Goal: Use online tool/utility: Use online tool/utility

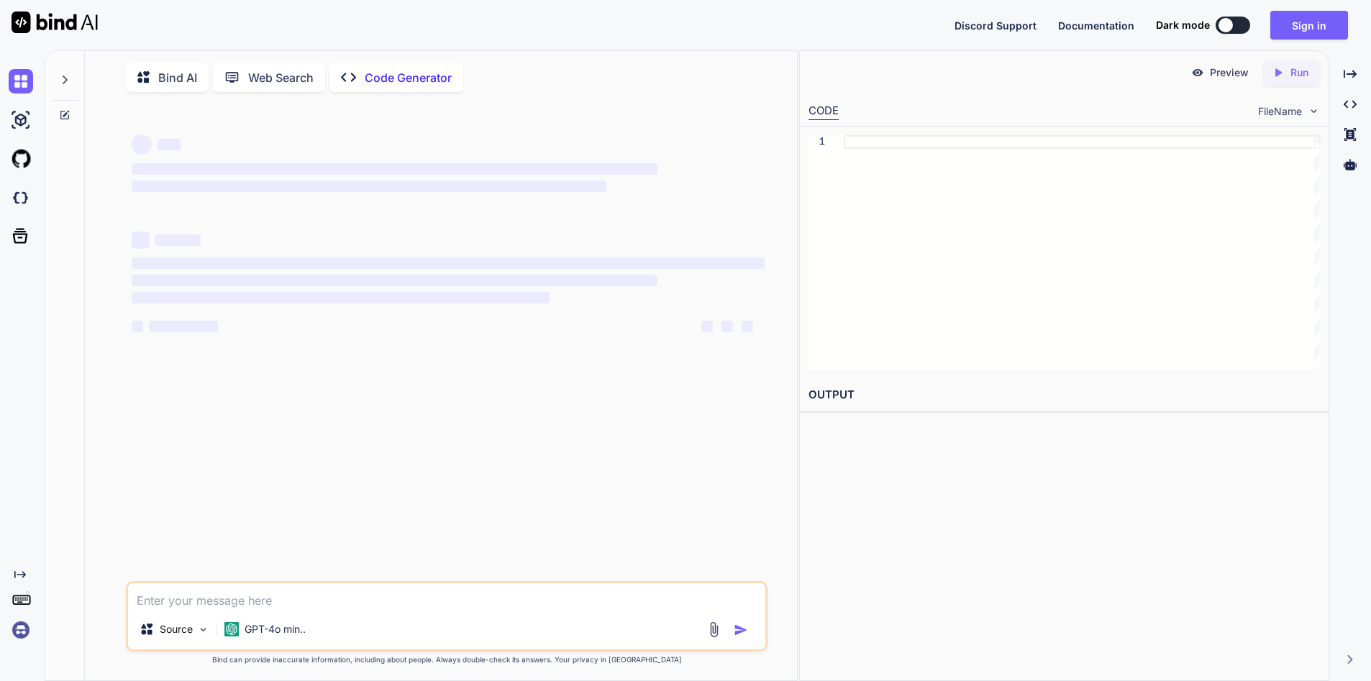
type textarea "x"
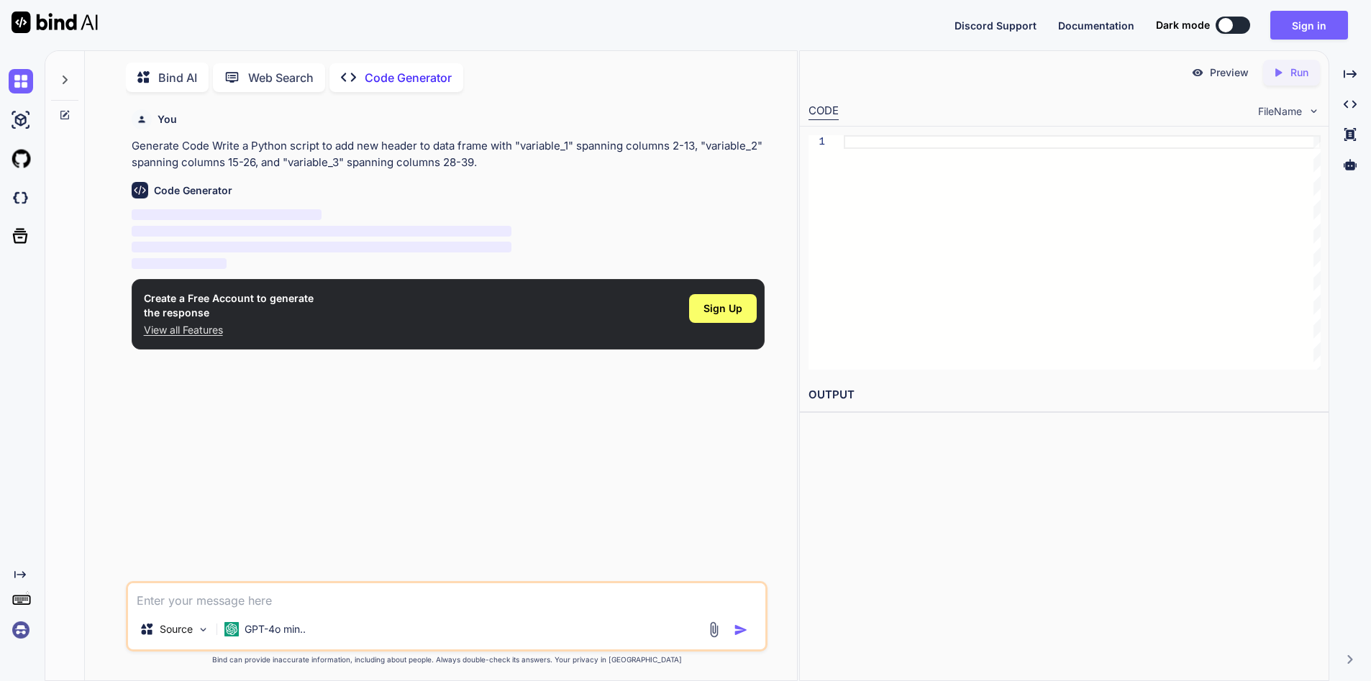
scroll to position [5, 0]
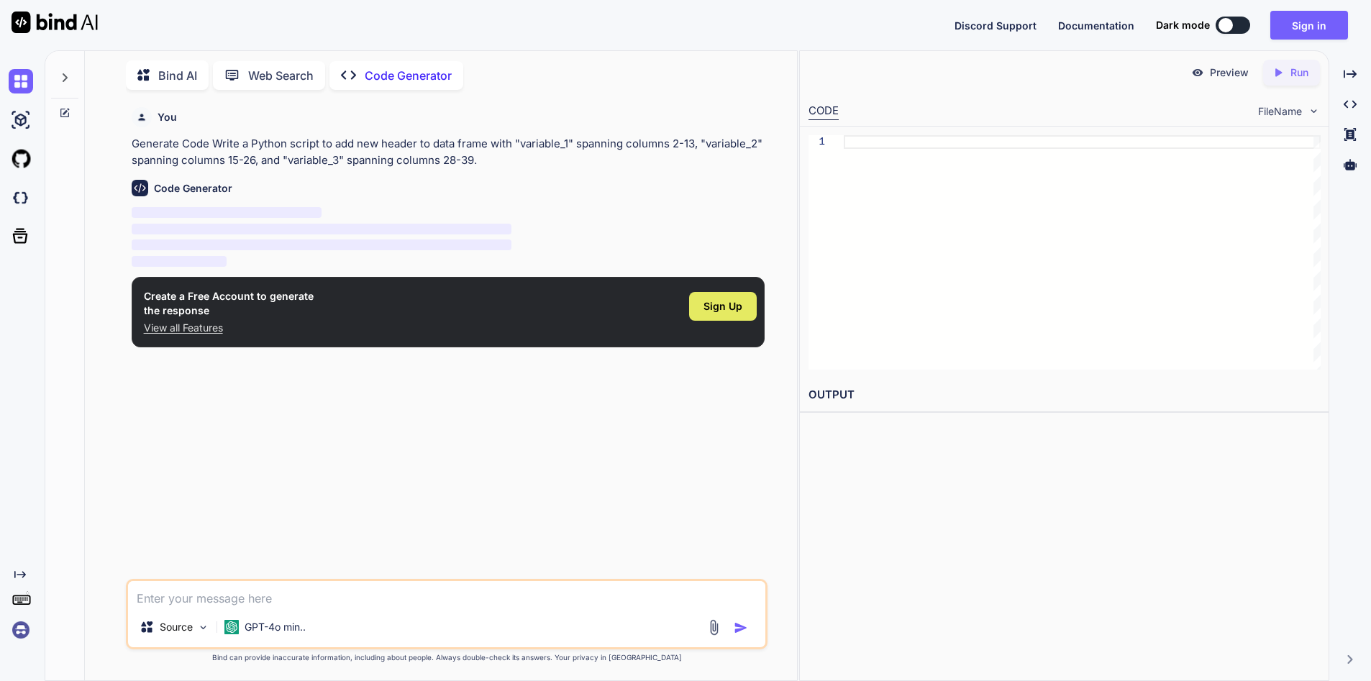
click at [724, 301] on span "Sign Up" at bounding box center [723, 306] width 39 height 14
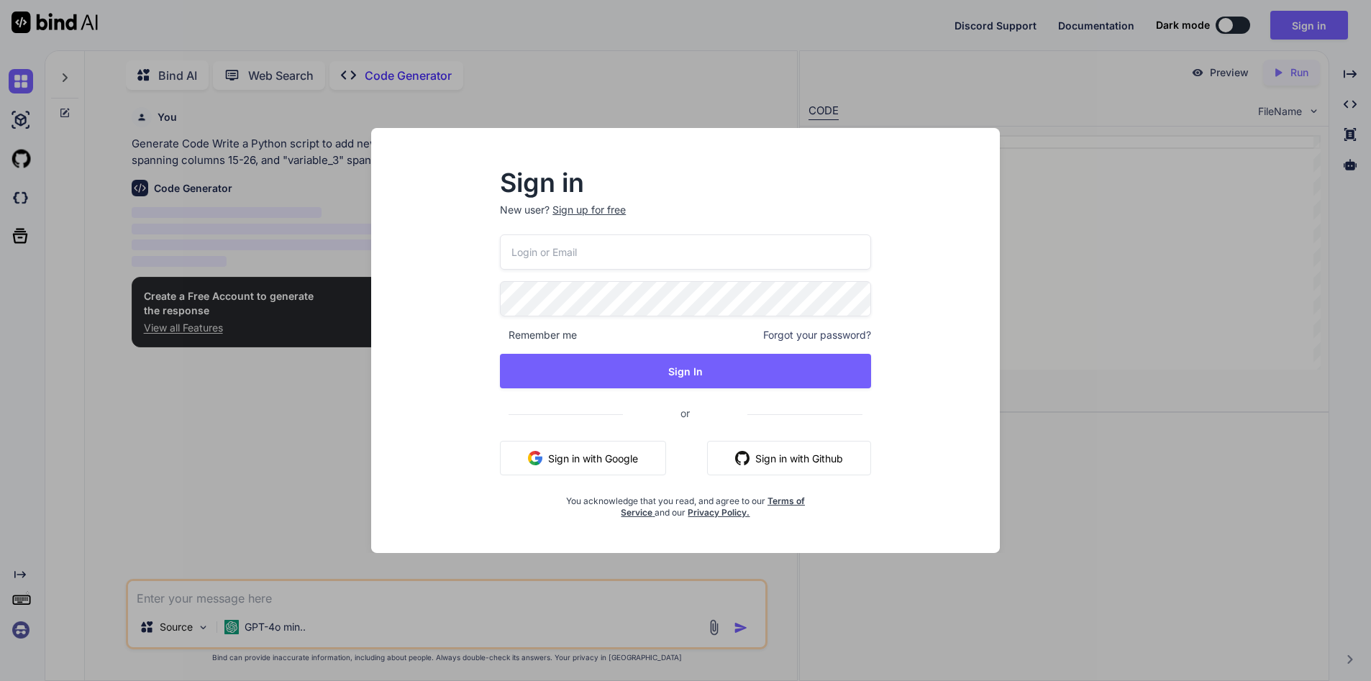
click at [617, 463] on button "Sign in with Google" at bounding box center [583, 458] width 166 height 35
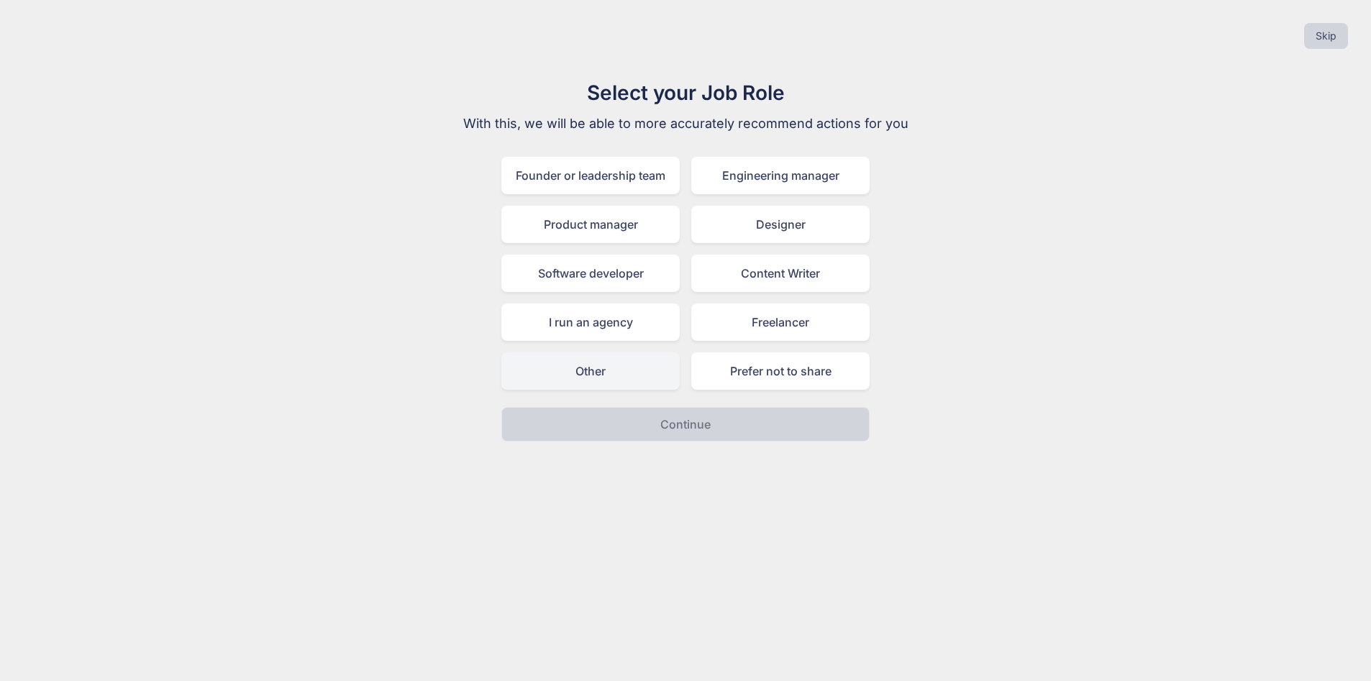
click at [578, 368] on div "Other" at bounding box center [590, 370] width 178 height 37
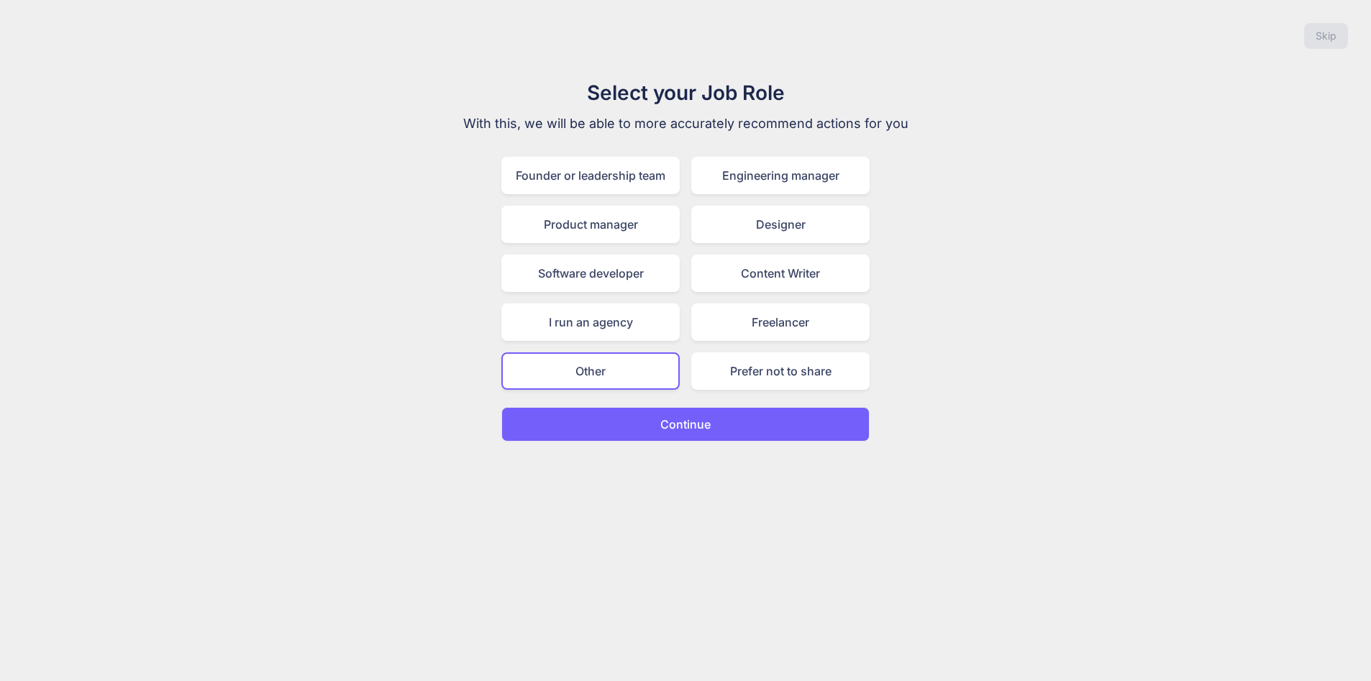
click at [714, 424] on button "Continue" at bounding box center [685, 424] width 368 height 35
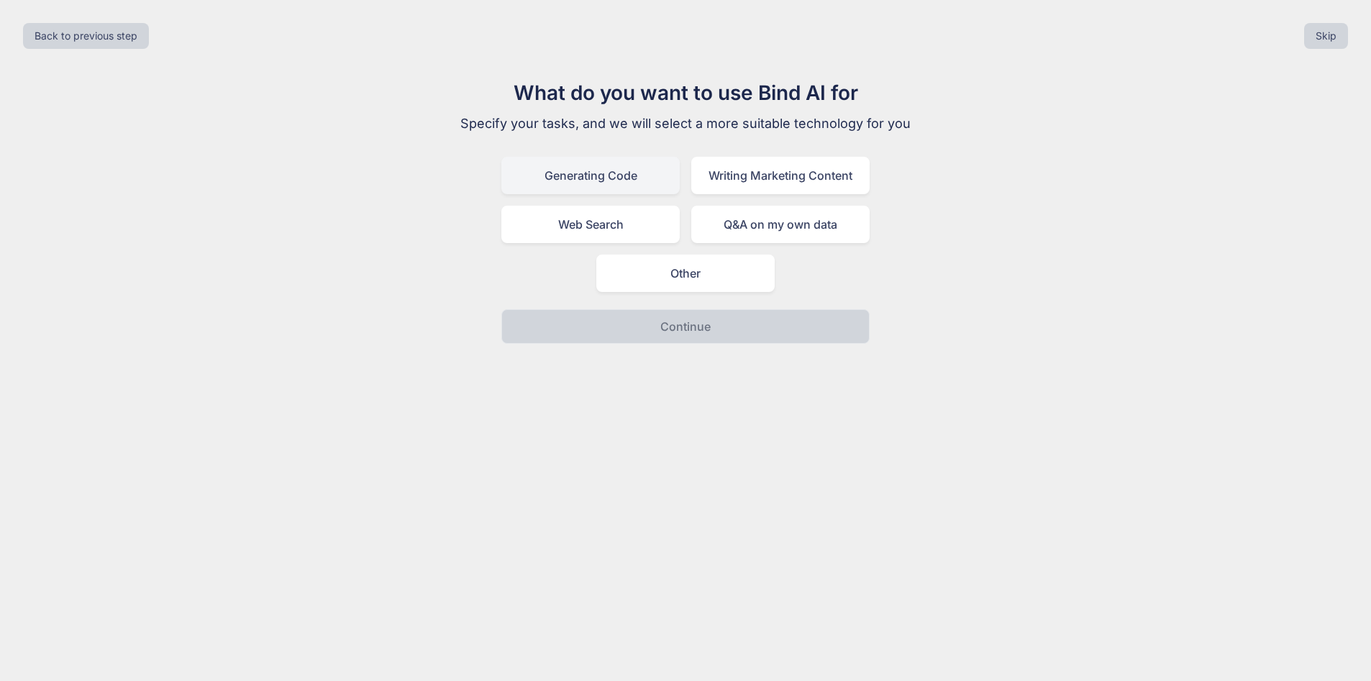
click at [575, 181] on div "Generating Code" at bounding box center [590, 175] width 178 height 37
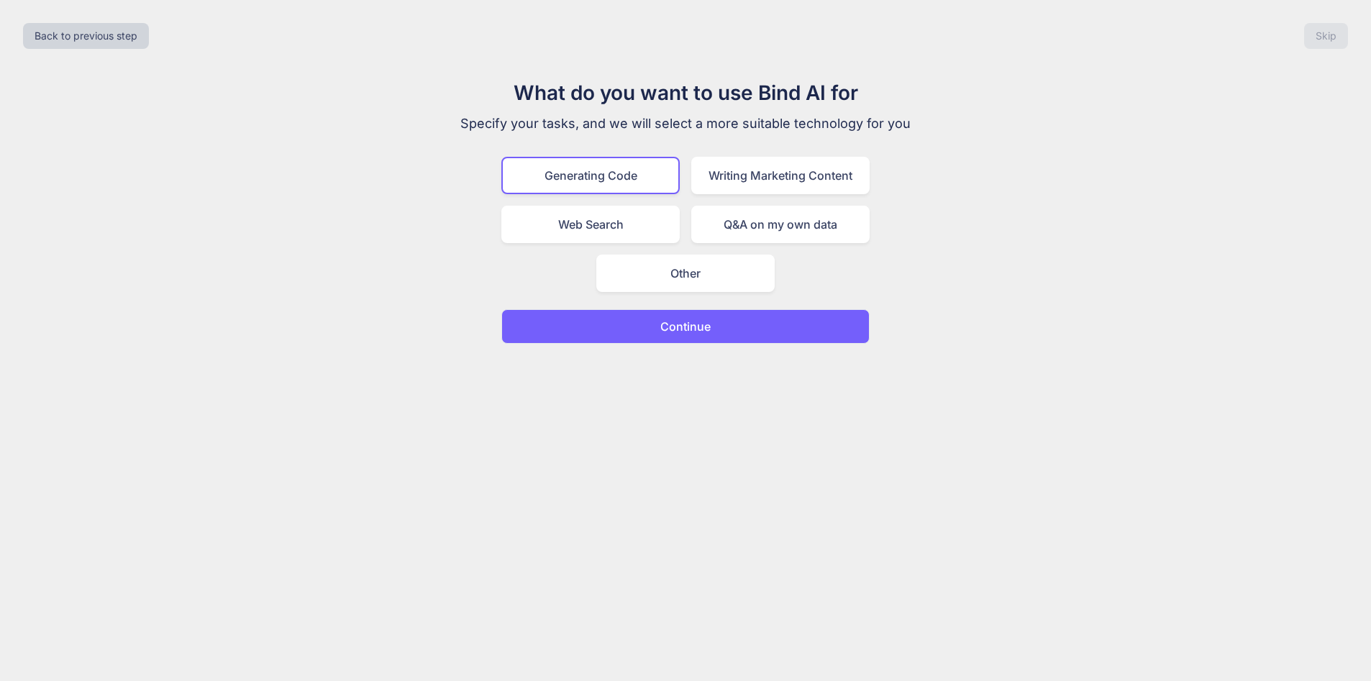
click at [712, 341] on button "Continue" at bounding box center [685, 326] width 368 height 35
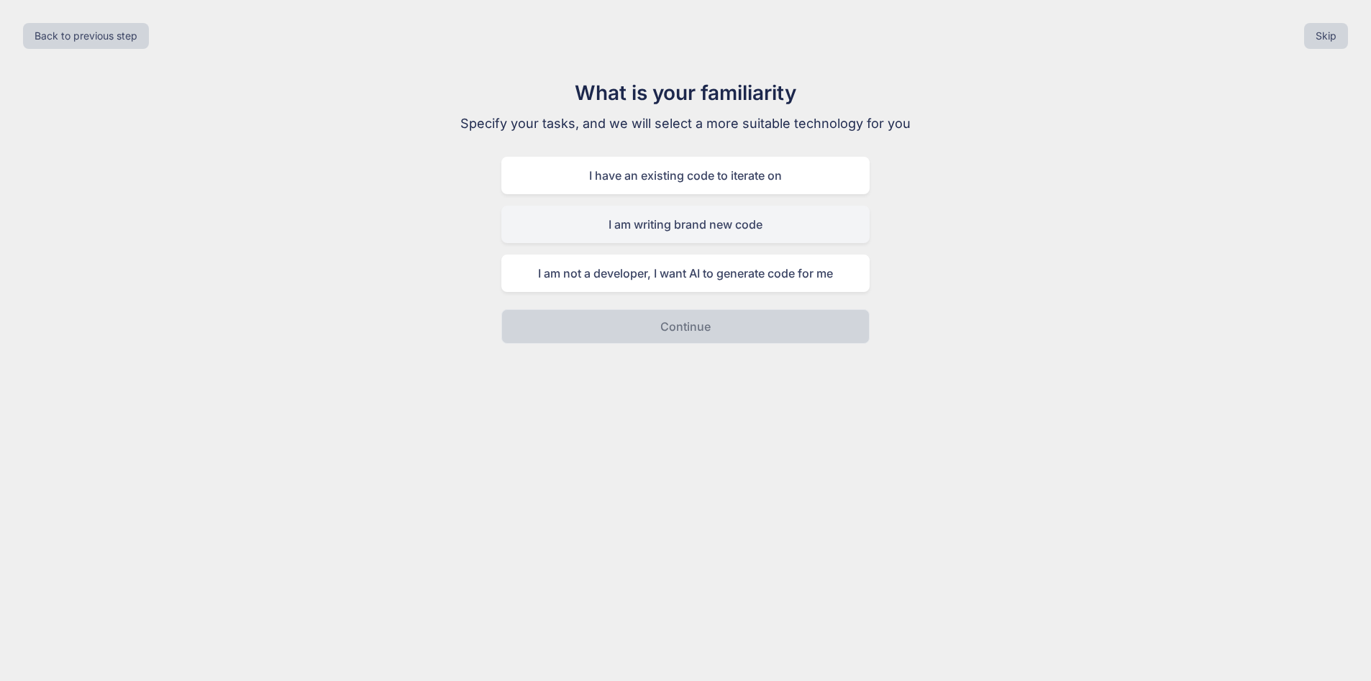
click at [723, 228] on div "I am writing brand new code" at bounding box center [685, 224] width 368 height 37
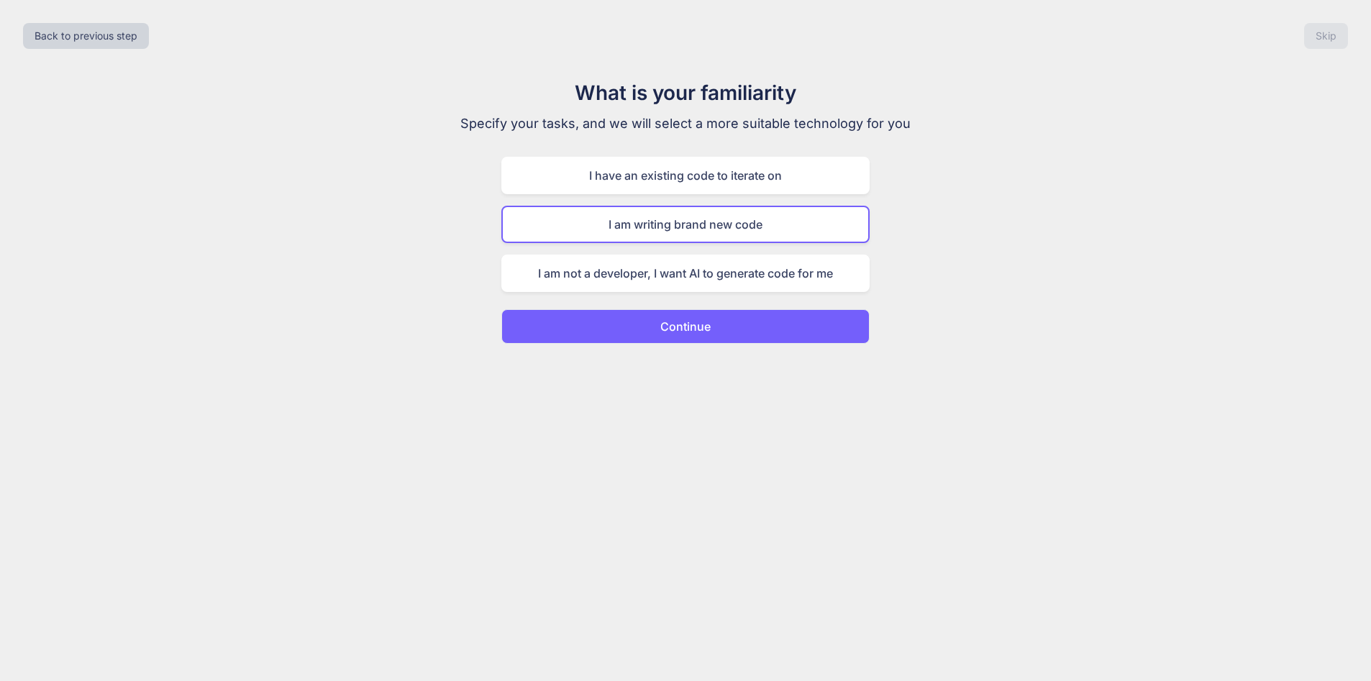
click at [693, 324] on p "Continue" at bounding box center [685, 326] width 50 height 17
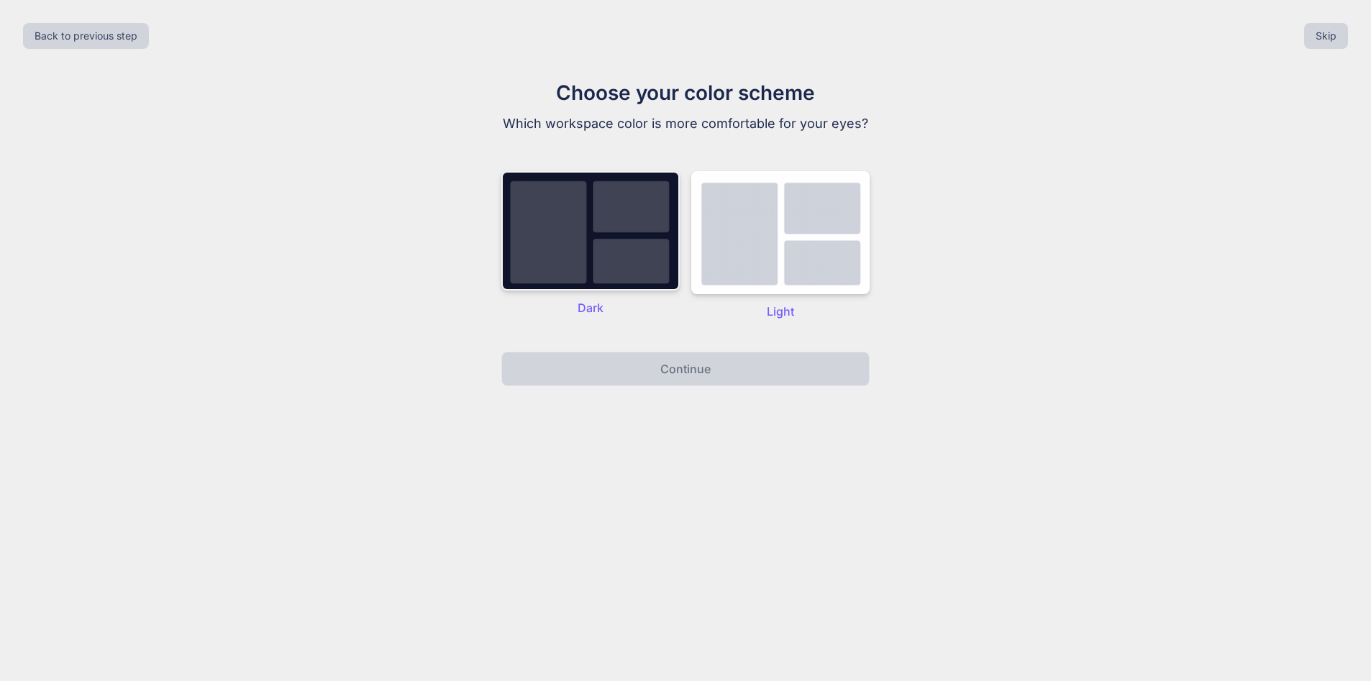
click at [614, 253] on img at bounding box center [590, 230] width 178 height 119
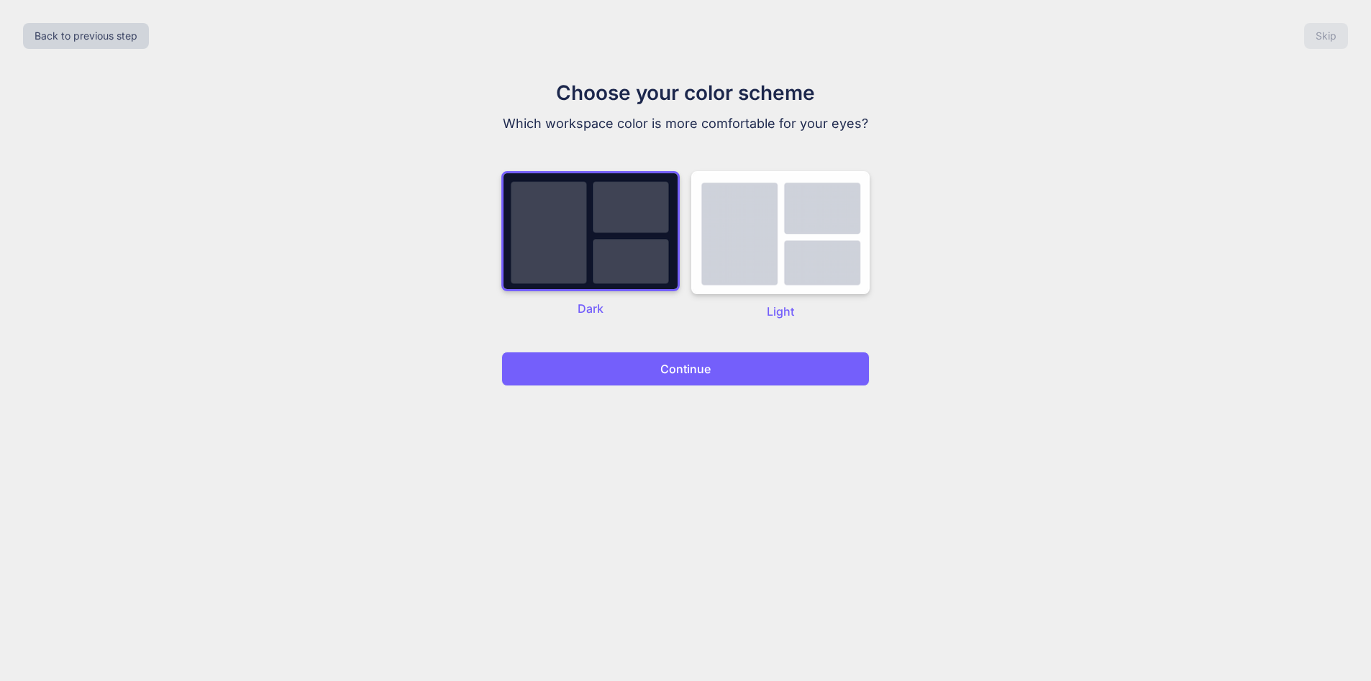
click at [698, 366] on p "Continue" at bounding box center [685, 368] width 50 height 17
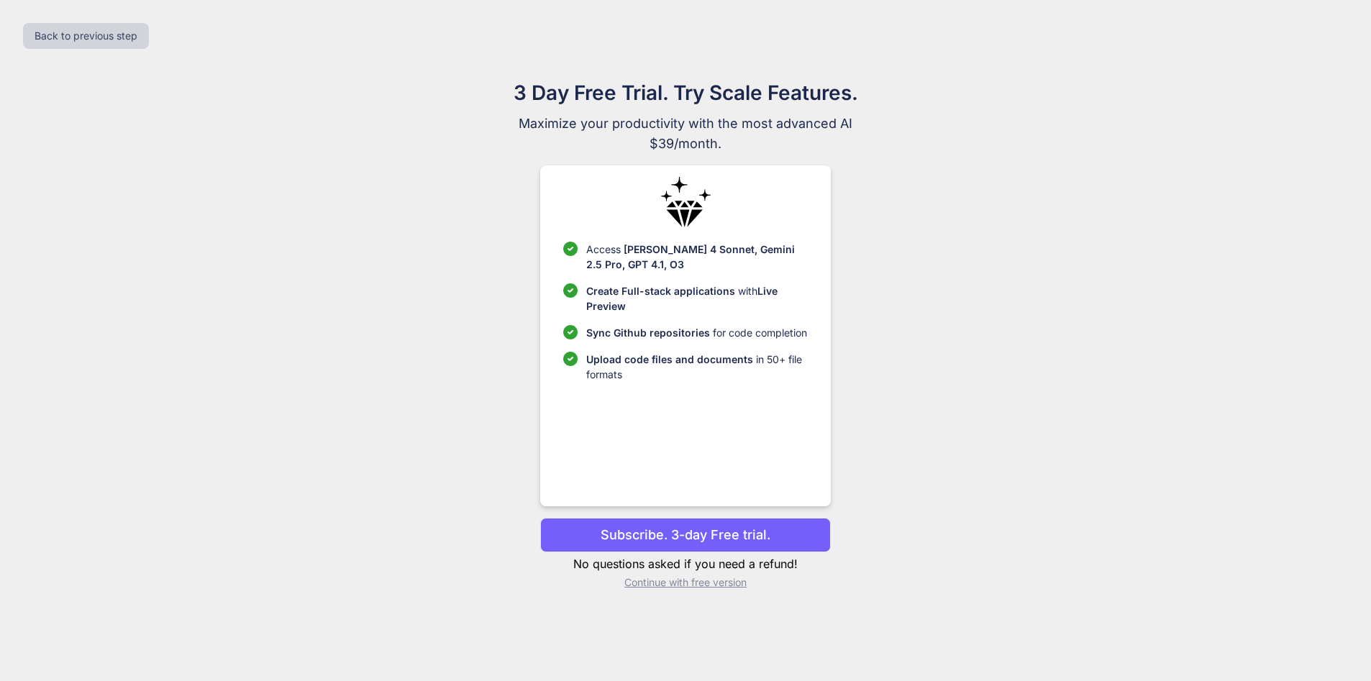
click at [696, 583] on p "Continue with free version" at bounding box center [685, 582] width 290 height 14
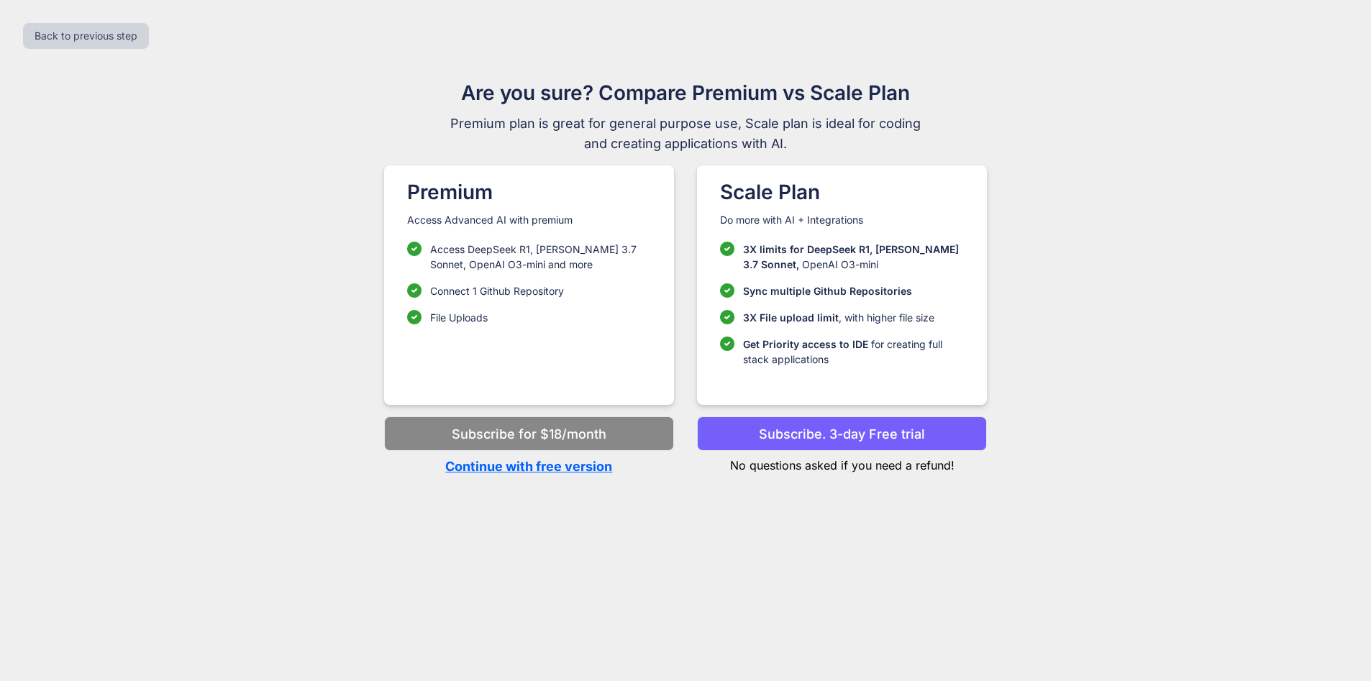
click at [527, 464] on p "Continue with free version" at bounding box center [529, 466] width 290 height 19
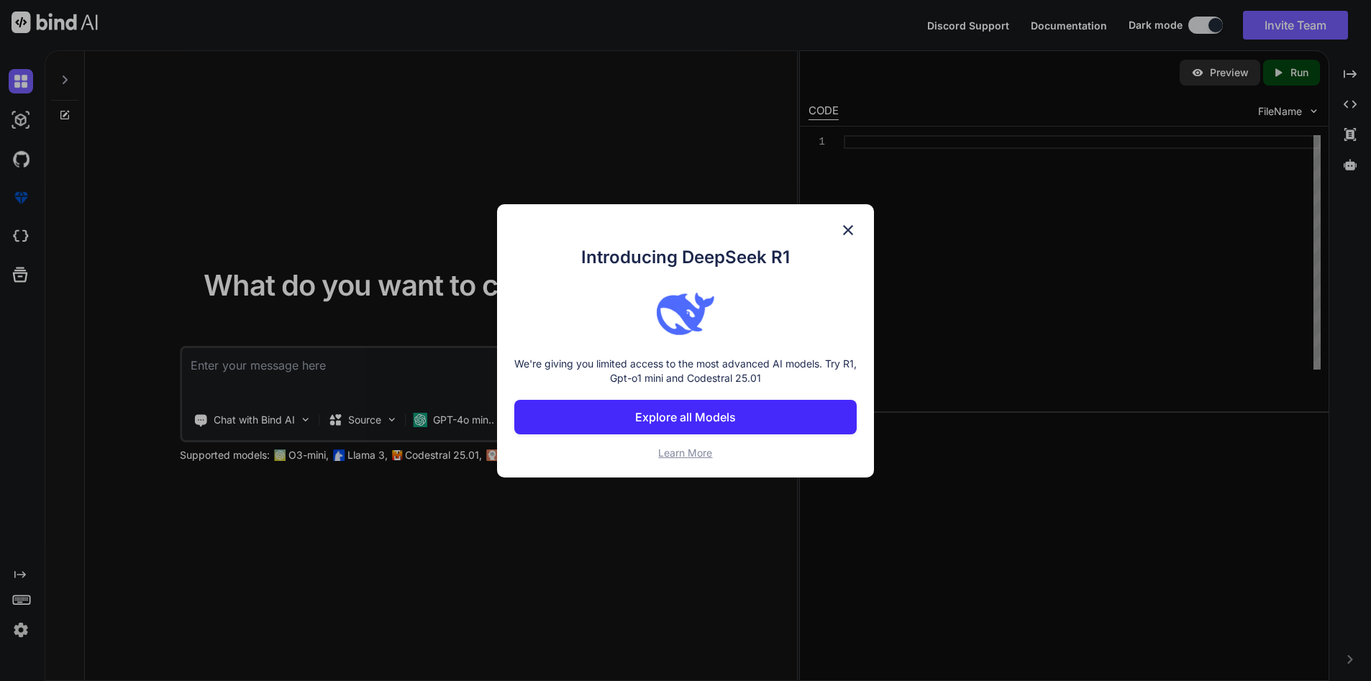
click at [697, 422] on p "Explore all Models" at bounding box center [685, 417] width 101 height 17
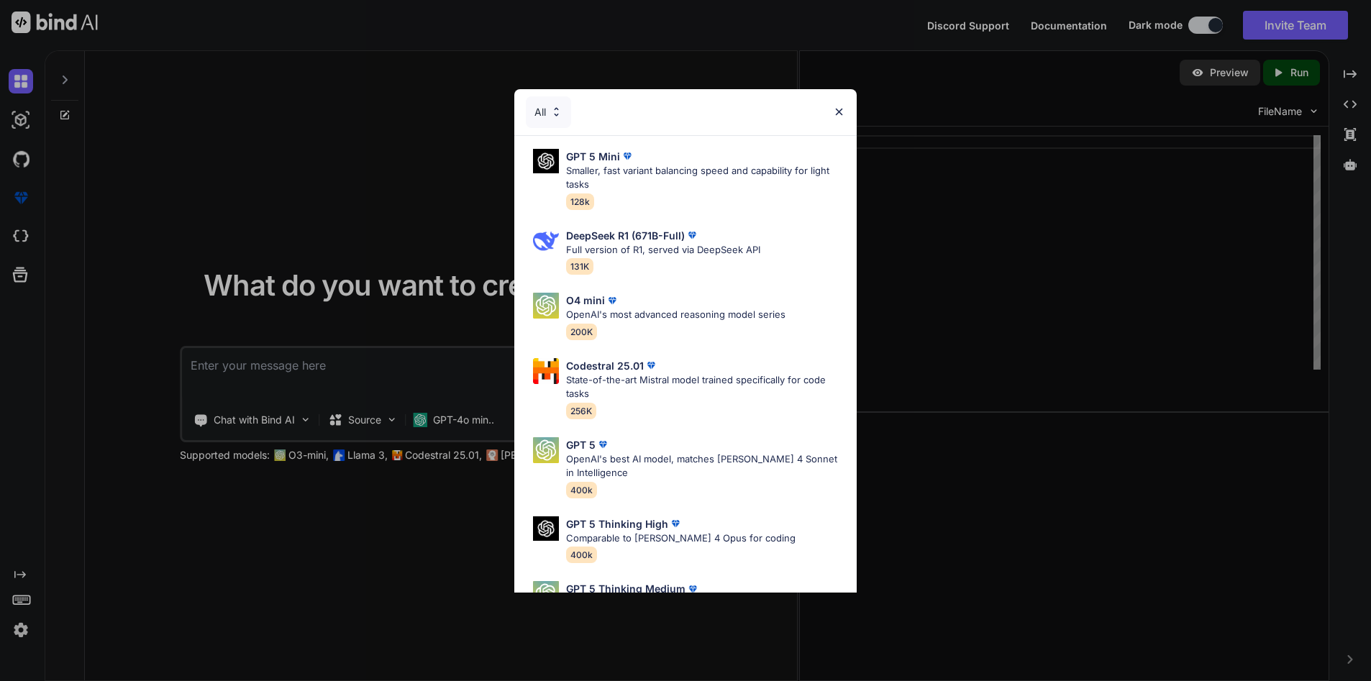
click at [841, 110] on img at bounding box center [839, 112] width 12 height 12
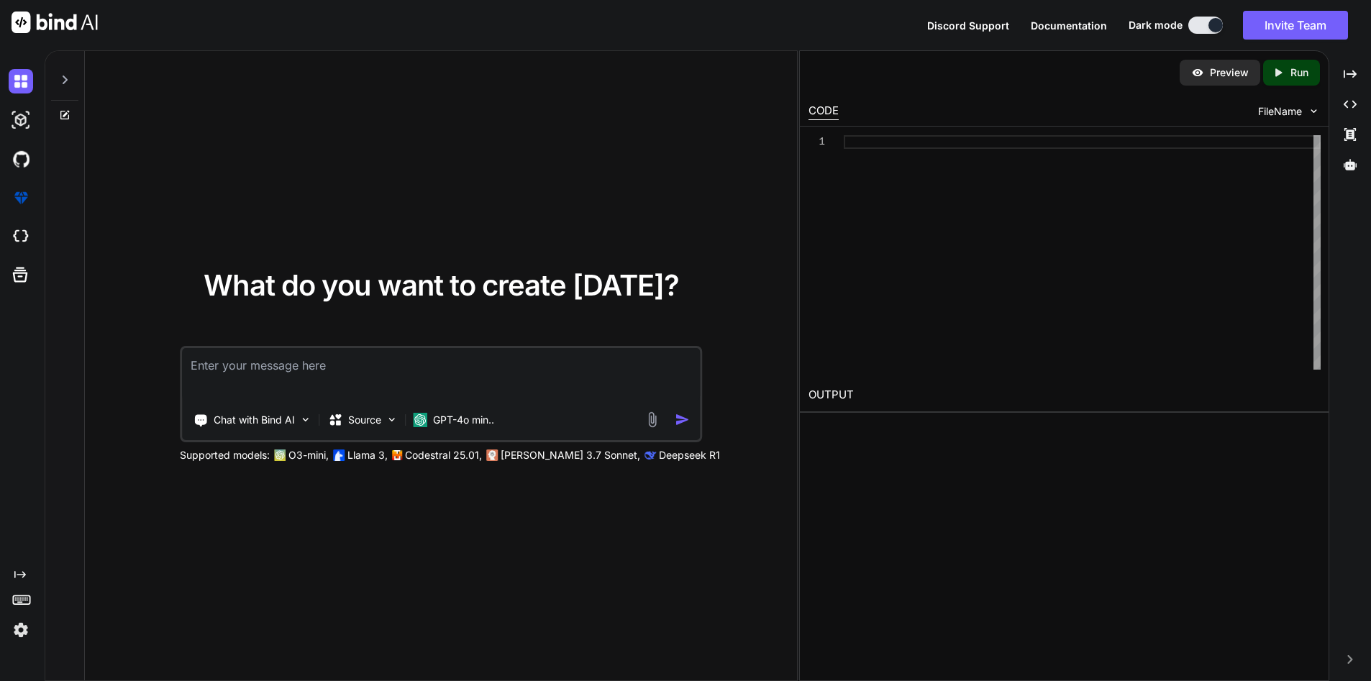
click at [317, 363] on textarea at bounding box center [441, 374] width 518 height 53
paste textarea "add new header to data frame with "variable_1" spanning columns 2-13, "variable…"
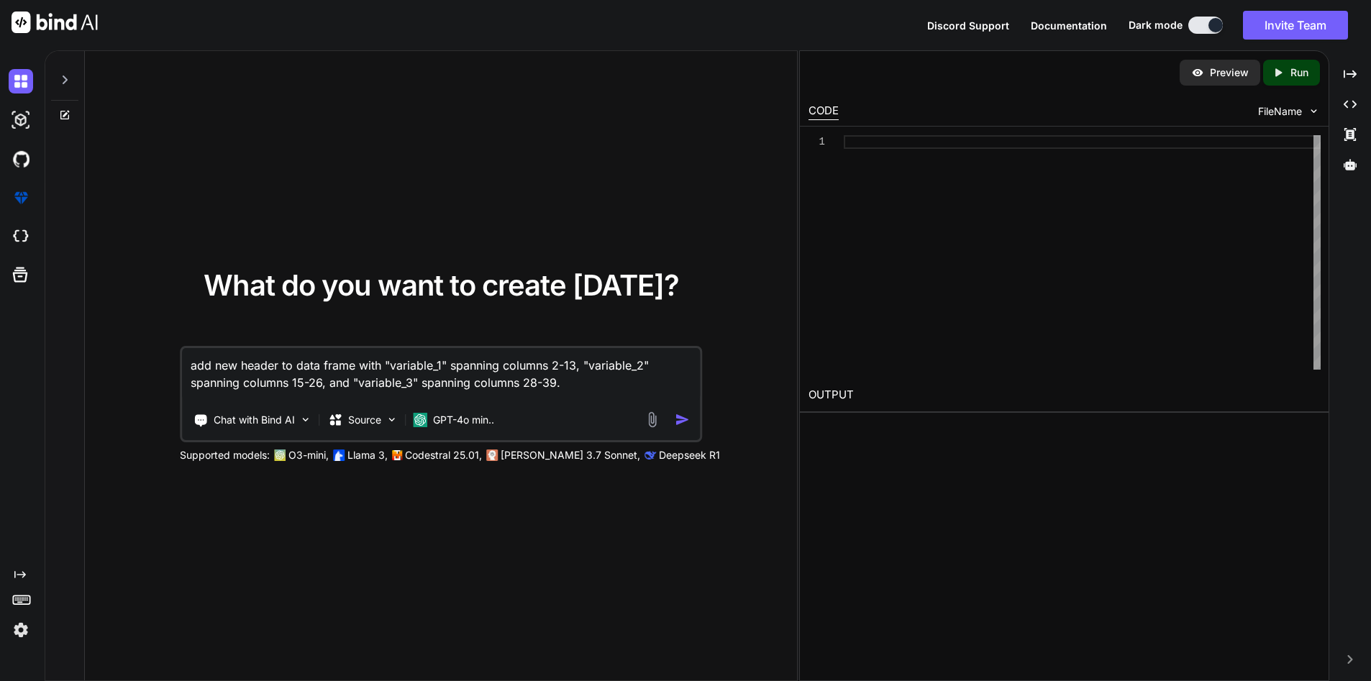
drag, startPoint x: 197, startPoint y: 364, endPoint x: 160, endPoint y: 361, distance: 36.8
click at [160, 361] on div "What do you want to create [DATE]? add new header to data frame with "variable_…" at bounding box center [440, 366] width 653 height 191
type textarea "Add new header to data frame with "variable_1" spanning columns 2-13, "variable…"
click at [309, 417] on img at bounding box center [305, 420] width 12 height 12
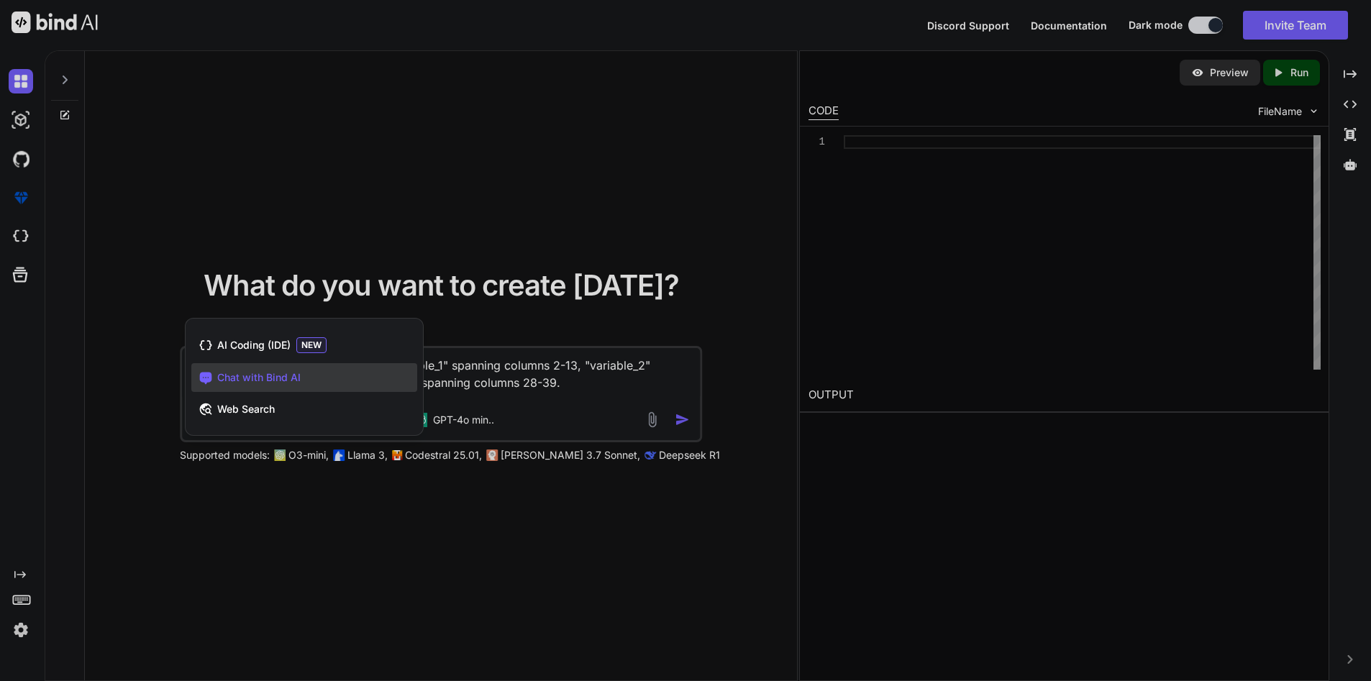
click at [306, 376] on div "Chat with Bind AI" at bounding box center [304, 377] width 226 height 29
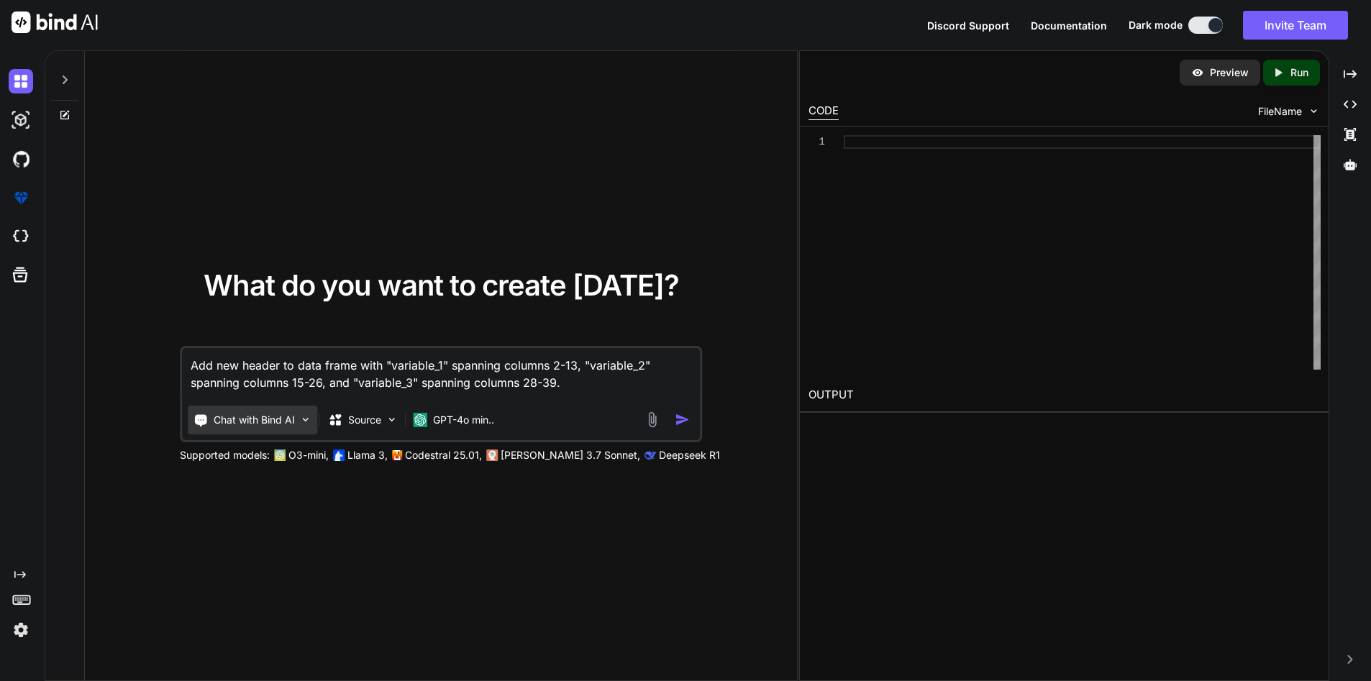
click at [308, 417] on img at bounding box center [305, 420] width 12 height 12
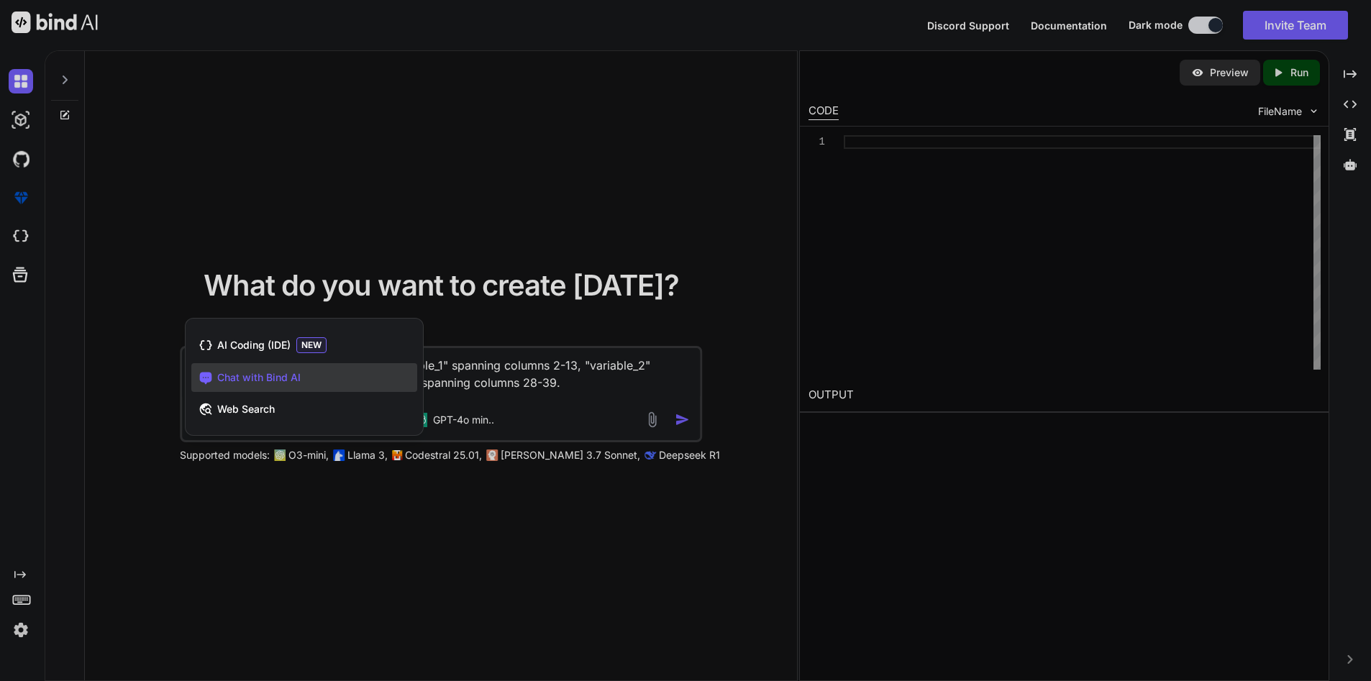
click at [318, 382] on div "Chat with Bind AI" at bounding box center [304, 377] width 226 height 29
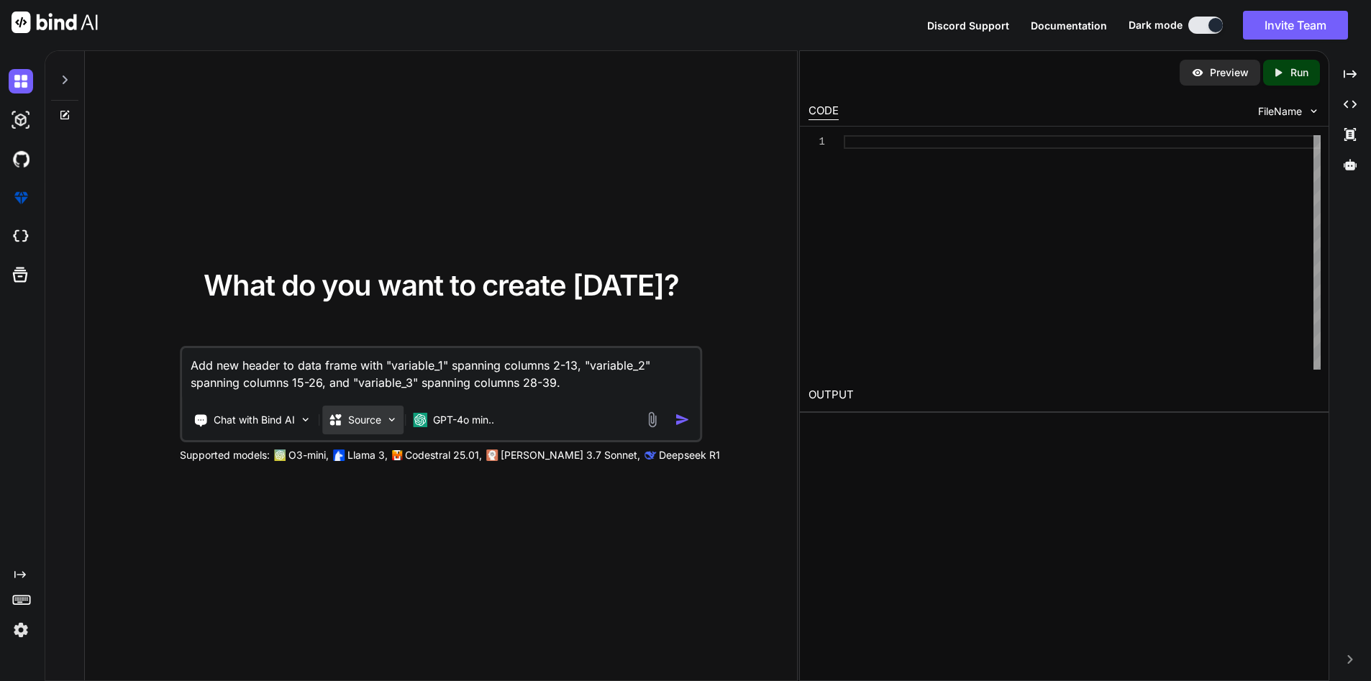
click at [394, 419] on img at bounding box center [392, 420] width 12 height 12
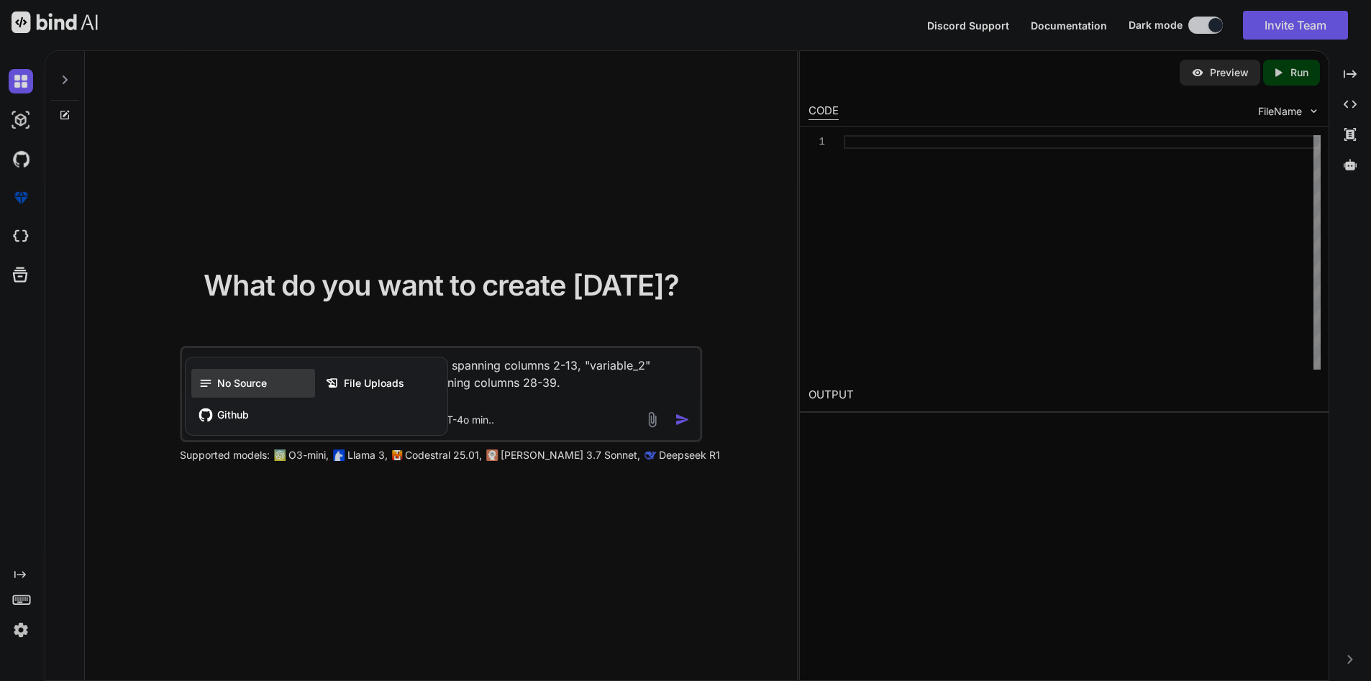
click at [241, 387] on span "No Source" at bounding box center [242, 383] width 50 height 14
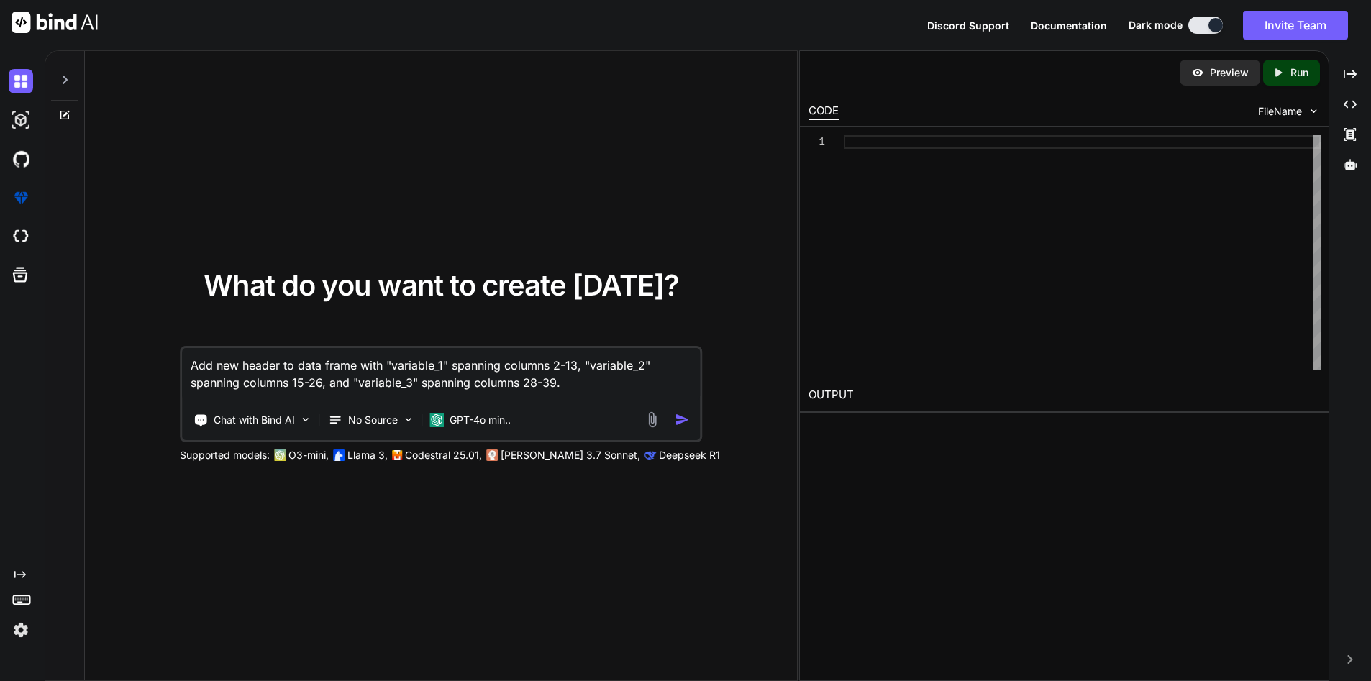
click at [681, 421] on img "button" at bounding box center [682, 419] width 15 height 15
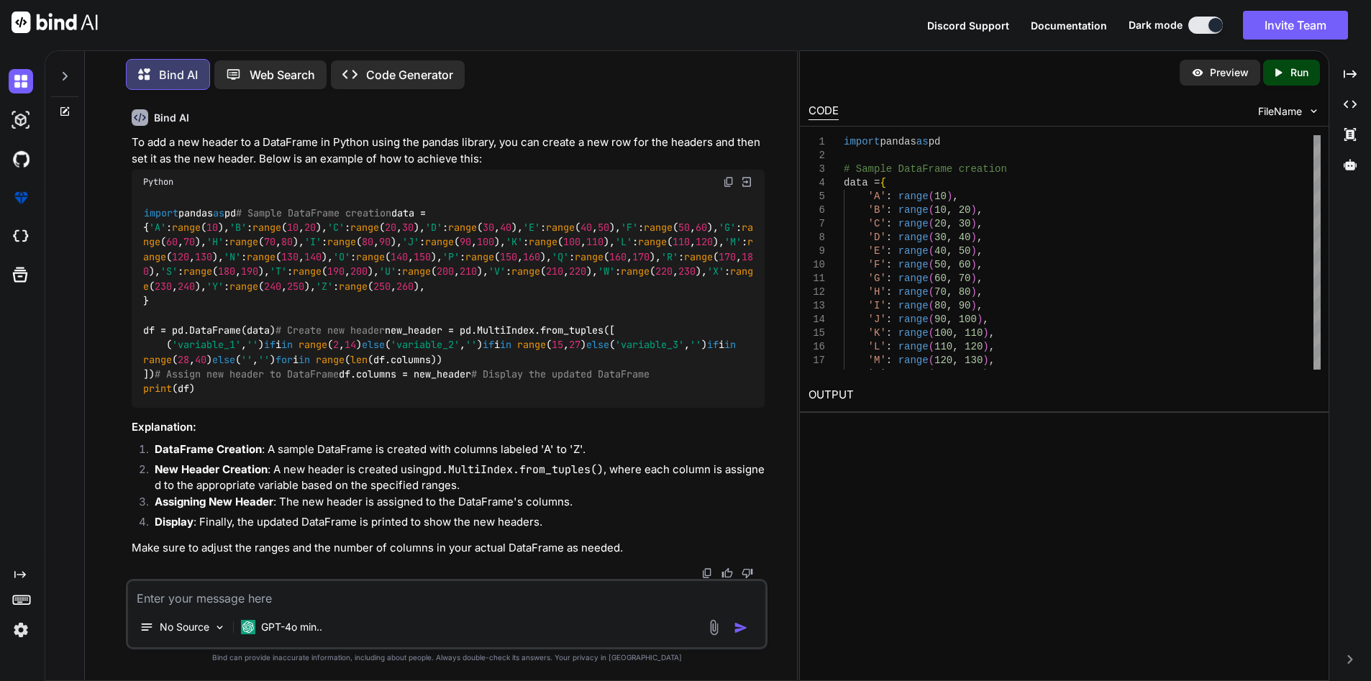
scroll to position [66, 0]
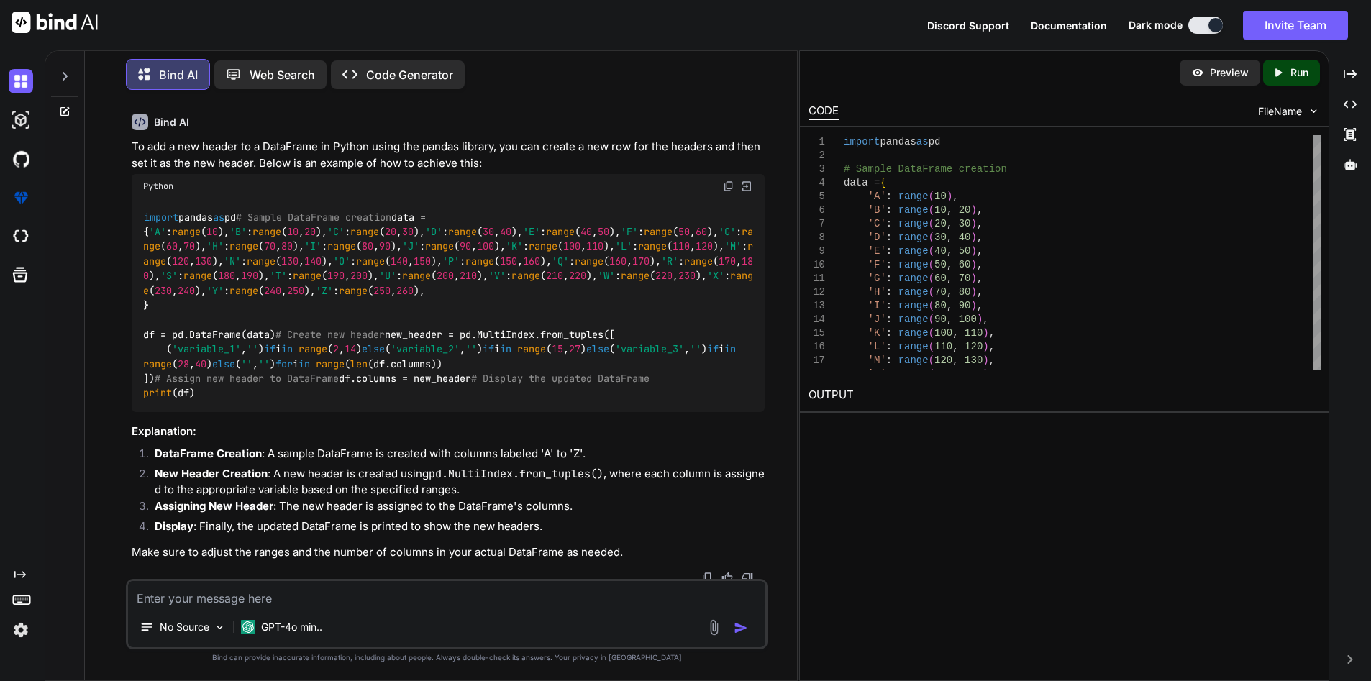
click at [1285, 66] on icon "Created with Pixso." at bounding box center [1281, 72] width 19 height 13
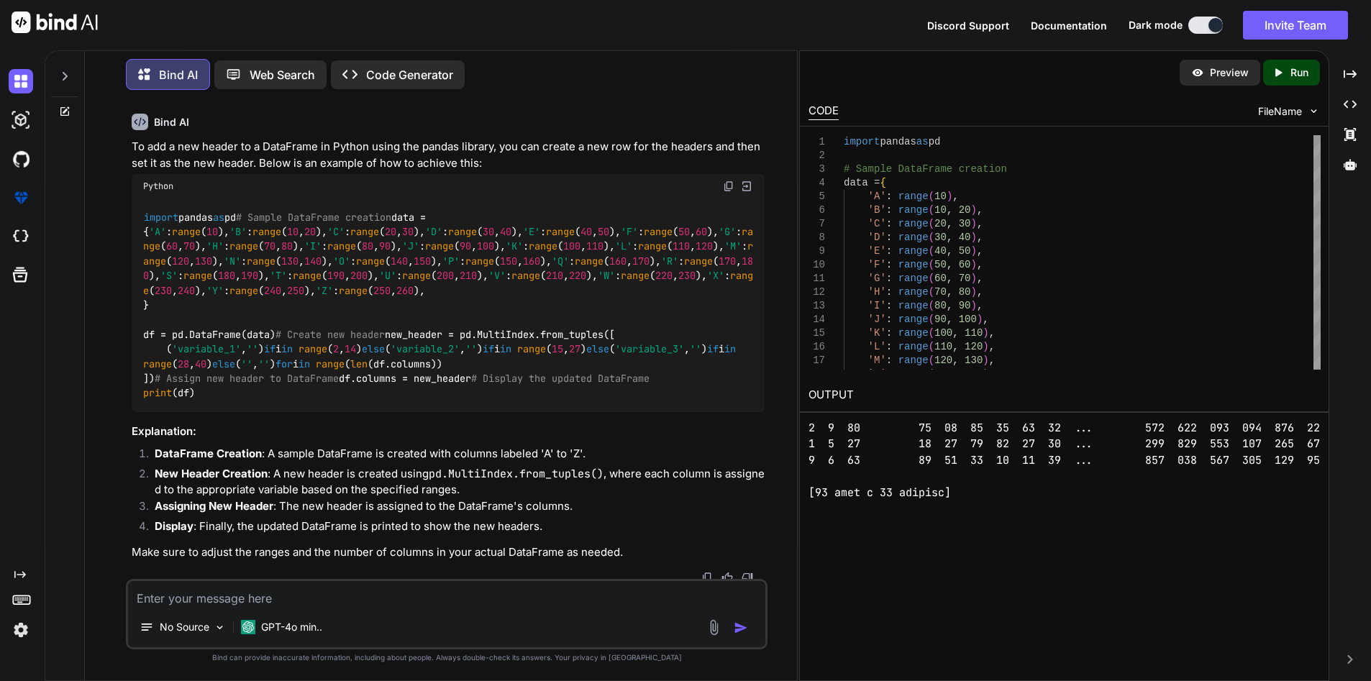
scroll to position [158, 0]
drag, startPoint x: 1151, startPoint y: 487, endPoint x: 1226, endPoint y: 484, distance: 74.9
click at [1226, 484] on pre at bounding box center [1065, 387] width 512 height 227
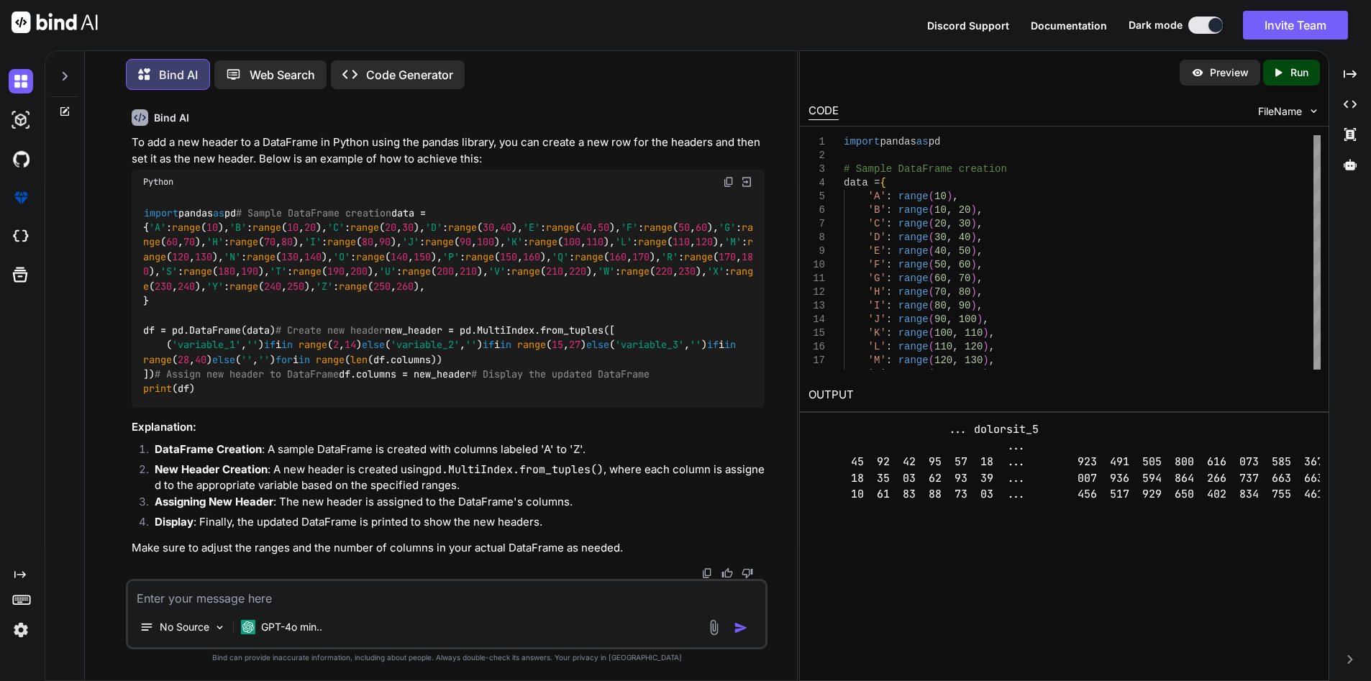
scroll to position [0, 73]
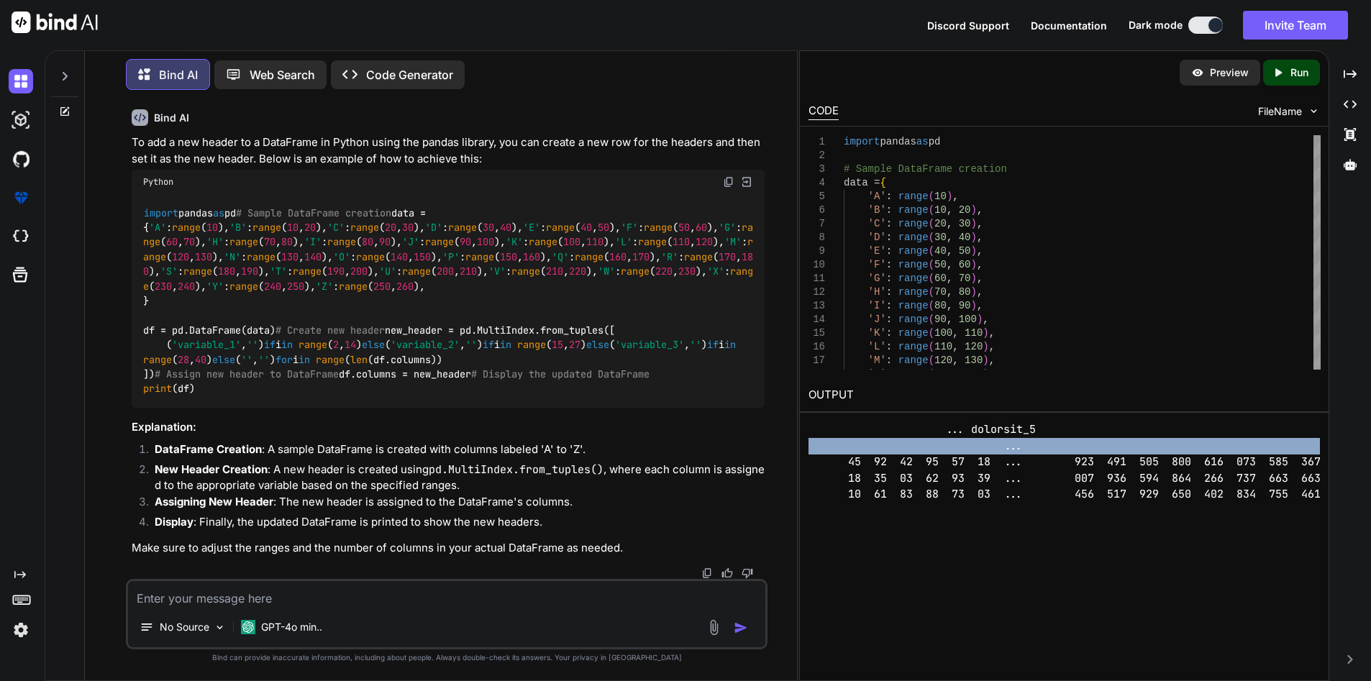
drag, startPoint x: 1316, startPoint y: 437, endPoint x: 1308, endPoint y: 422, distance: 16.8
click at [1250, 422] on pre at bounding box center [994, 535] width 512 height 227
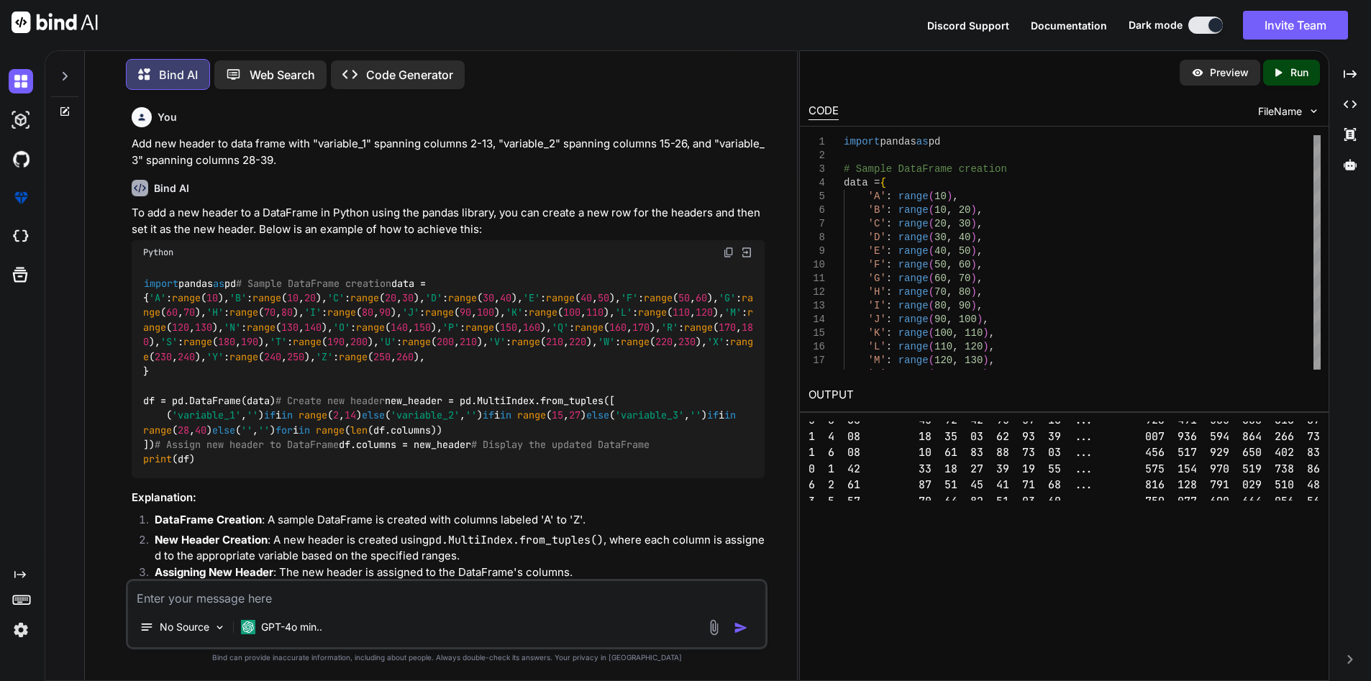
scroll to position [0, 0]
click at [1085, 464] on pre at bounding box center [1065, 535] width 512 height 227
click at [1085, 463] on pre at bounding box center [1065, 535] width 512 height 227
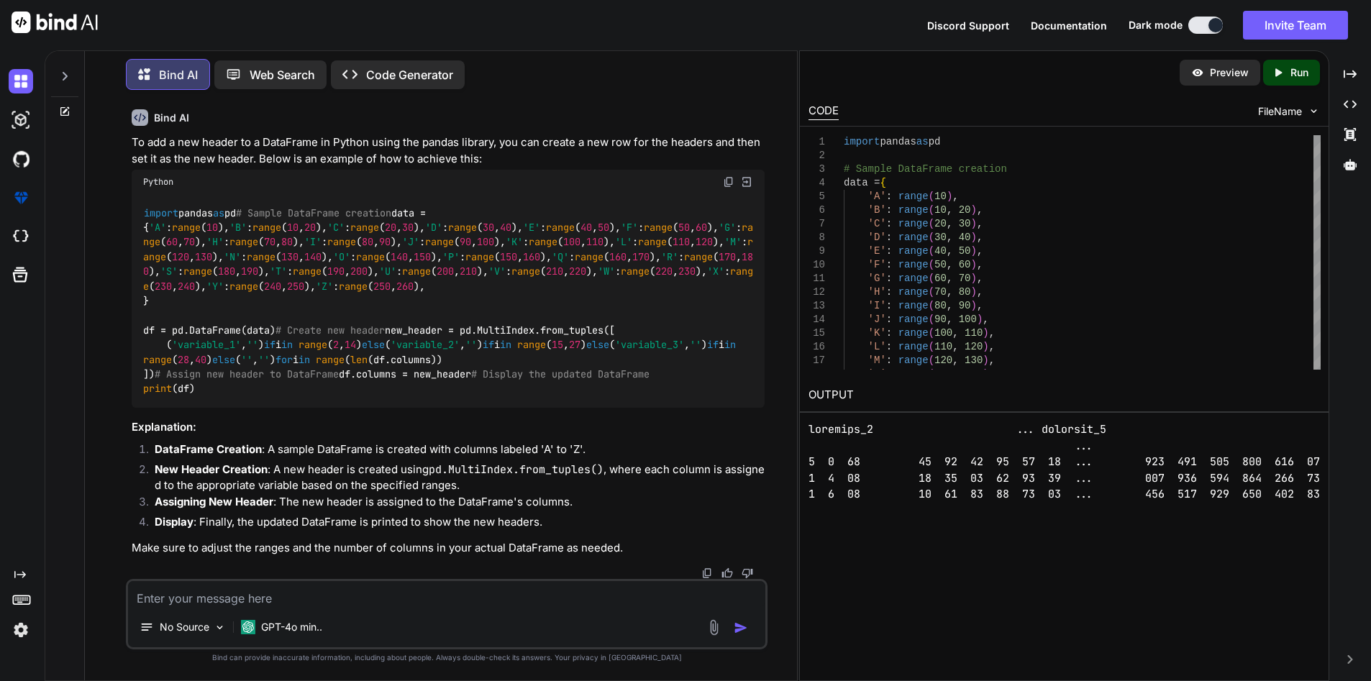
scroll to position [497, 0]
drag, startPoint x: 219, startPoint y: 299, endPoint x: 380, endPoint y: 298, distance: 161.1
click at [387, 294] on div "import pandas as pd # Sample DataFrame creation data = { 'A' : range ( 10 ), 'B…" at bounding box center [449, 301] width 634 height 214
click at [367, 302] on code "import pandas as pd # Sample DataFrame creation data = { 'A' : range ( 10 ), 'B…" at bounding box center [448, 301] width 610 height 191
click at [370, 303] on code "import pandas as pd # Sample DataFrame creation data = { 'A' : range ( 10 ), 'B…" at bounding box center [448, 301] width 610 height 191
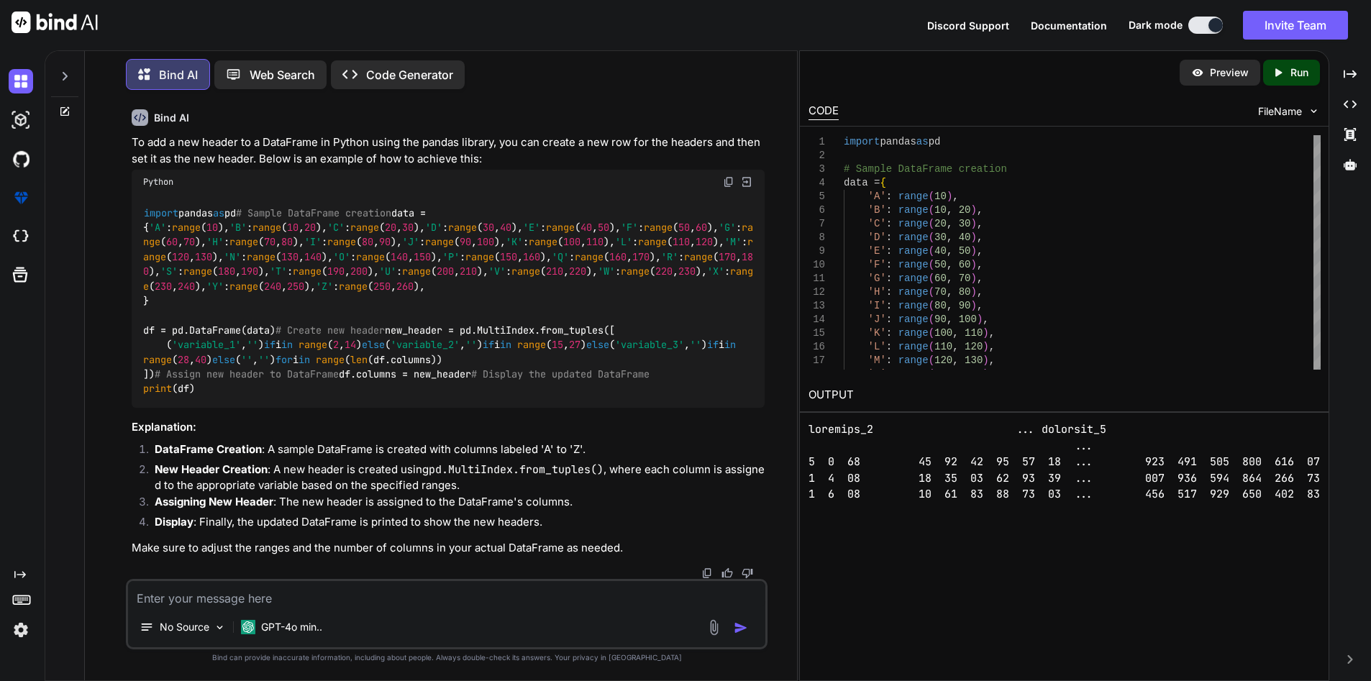
click at [358, 406] on div "import pandas as pd # Sample DataFrame creation data = { 'A' : range ( 10 ), 'B…" at bounding box center [449, 301] width 634 height 214
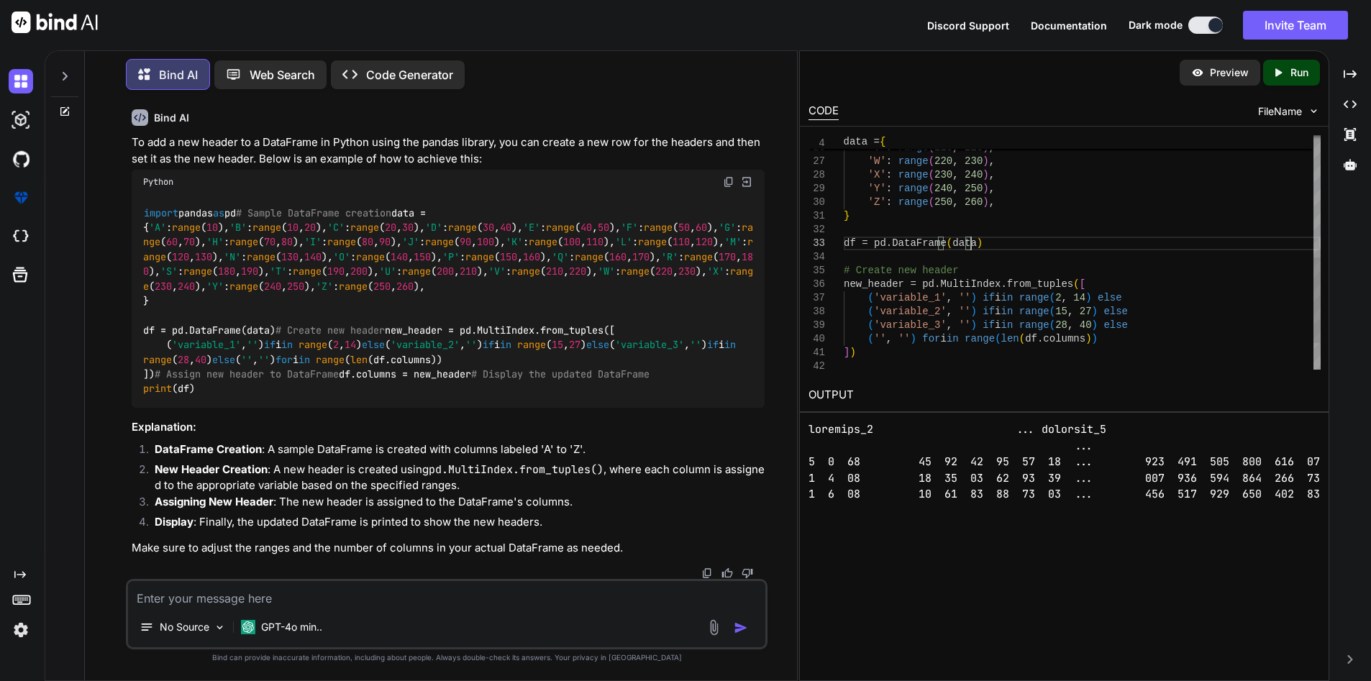
scroll to position [0, 0]
click at [990, 242] on div "'Z' : range ( 250 , 260 ) , } df = pd.DataFrame ( data ) # Create new header ne…" at bounding box center [1082, 120] width 477 height 642
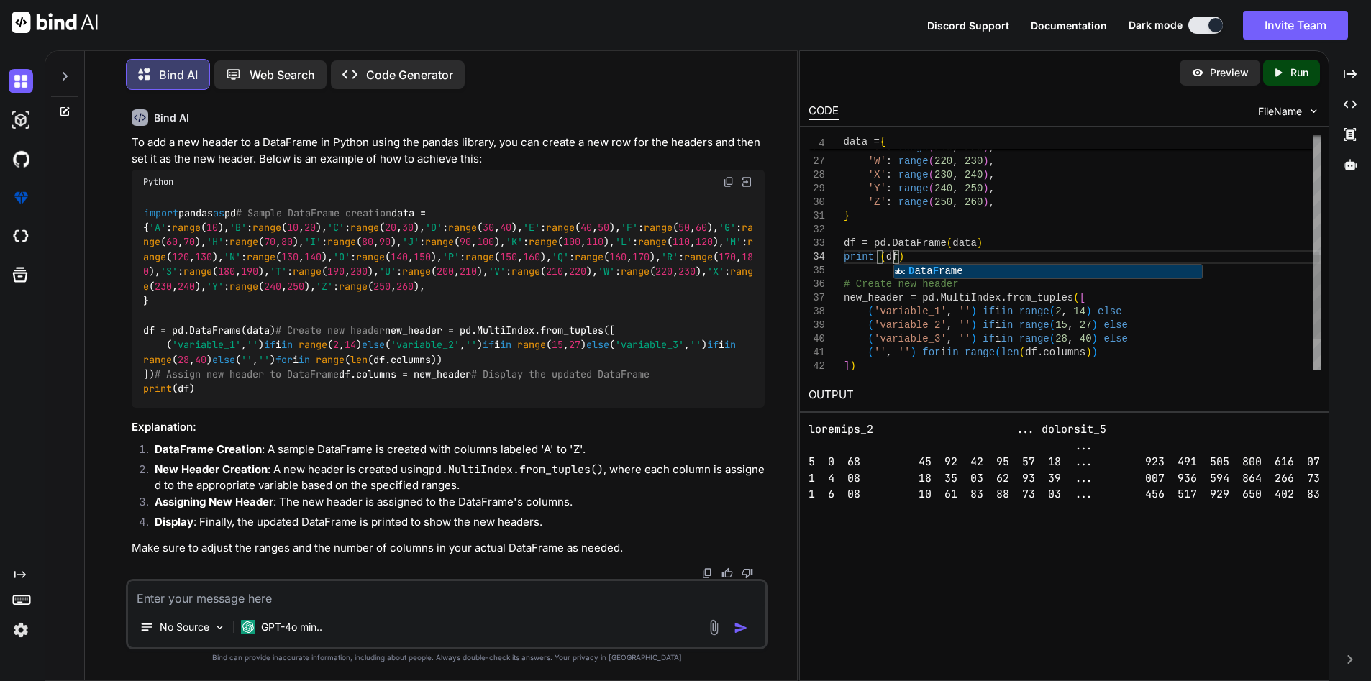
click at [1252, 323] on div "'Z' : range ( 250 , 260 ) , } df = pd.DataFrame ( data ) # Create new header ne…" at bounding box center [1082, 127] width 477 height 656
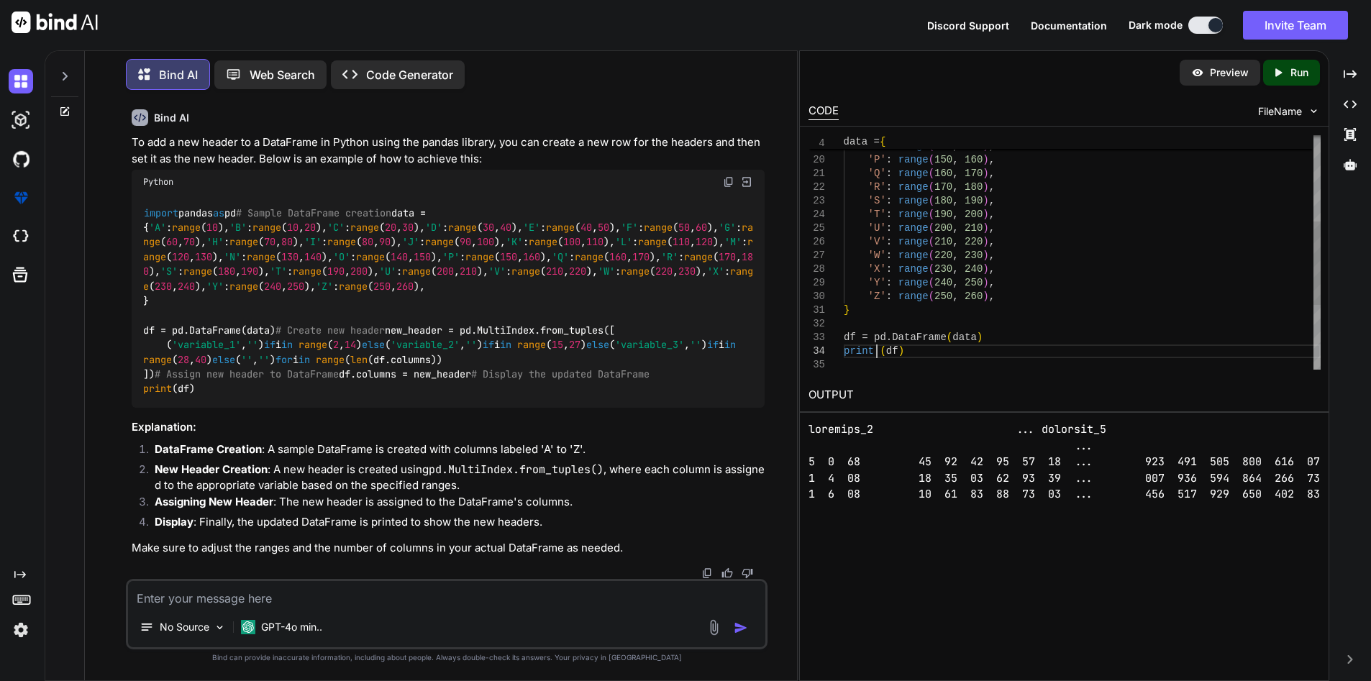
click at [874, 352] on div "} df = pd.DataFrame ( data ) print ( df ) 'Y' : range ( 240 , 250 ) , 'Z' : ran…" at bounding box center [1082, 222] width 477 height 656
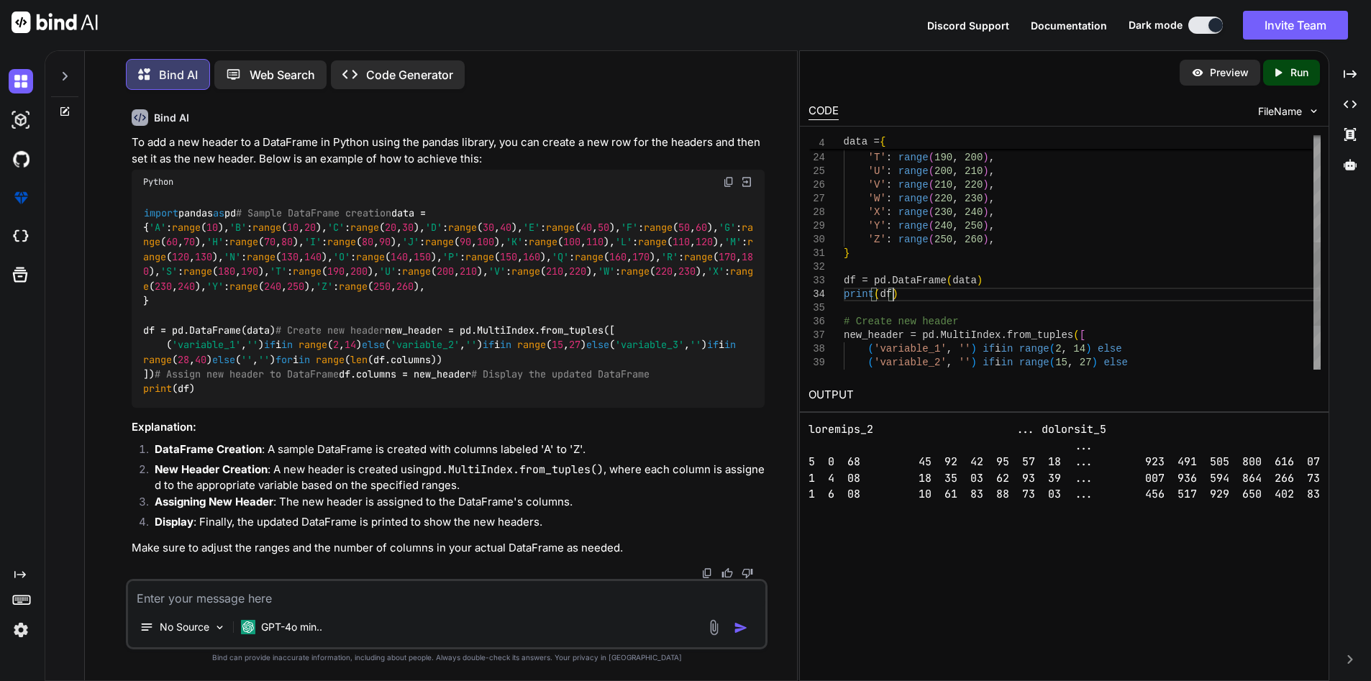
click at [1038, 288] on div "} df = pd.DataFrame ( data ) print ( df ) 'Y' : range ( 240 , 250 ) , 'Z' : ran…" at bounding box center [1082, 165] width 477 height 656
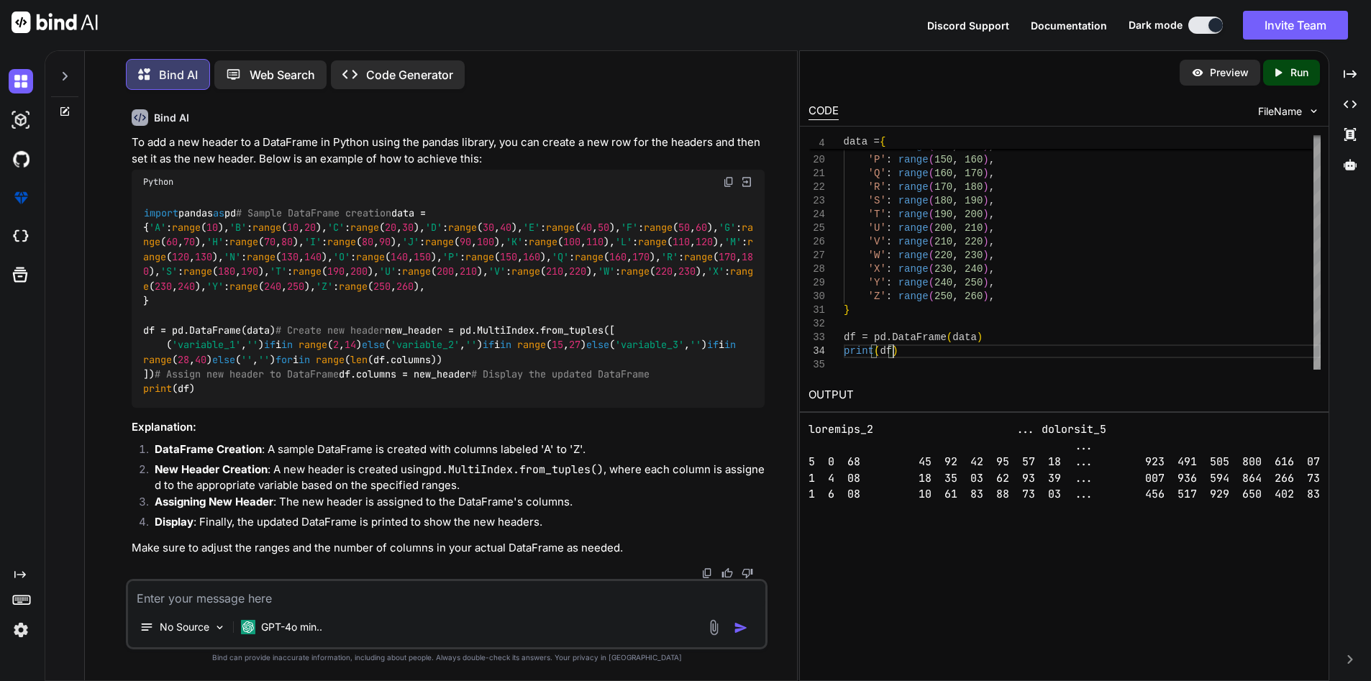
type textarea "} df = pd.DataFrame(data) print(df) # Create new header new_header = pd.MultiIn…"
click at [1301, 77] on p "Run" at bounding box center [1300, 72] width 18 height 14
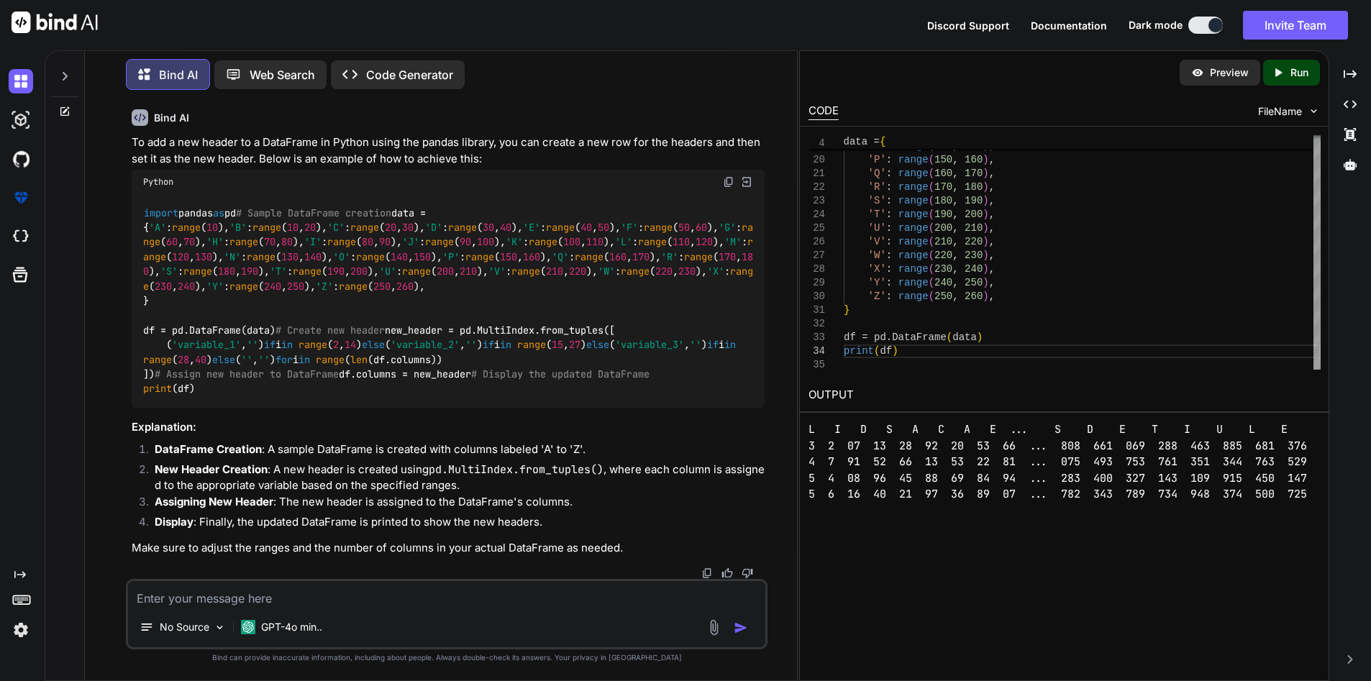
drag, startPoint x: 1319, startPoint y: 491, endPoint x: 1316, endPoint y: 540, distance: 48.3
click at [1316, 540] on div "Preview Created with Pixso. Run CODE FileName 31 32 33 35 34 29 30 26 27 28 23 …" at bounding box center [1064, 365] width 531 height 631
click at [1319, 533] on div "Preview Created with Pixso. Run CODE FileName 31 32 33 35 34 29 30 26 27 28 23 …" at bounding box center [1064, 365] width 531 height 631
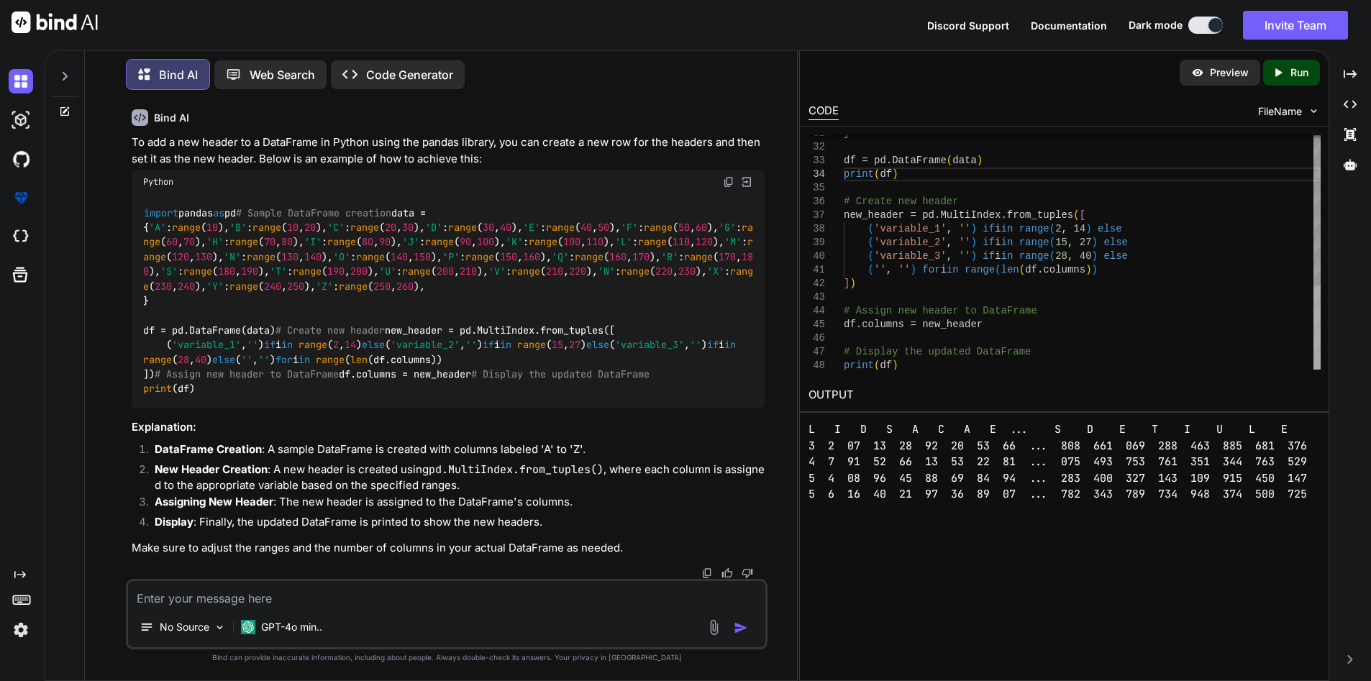
click at [1318, 345] on div at bounding box center [1317, 327] width 7 height 83
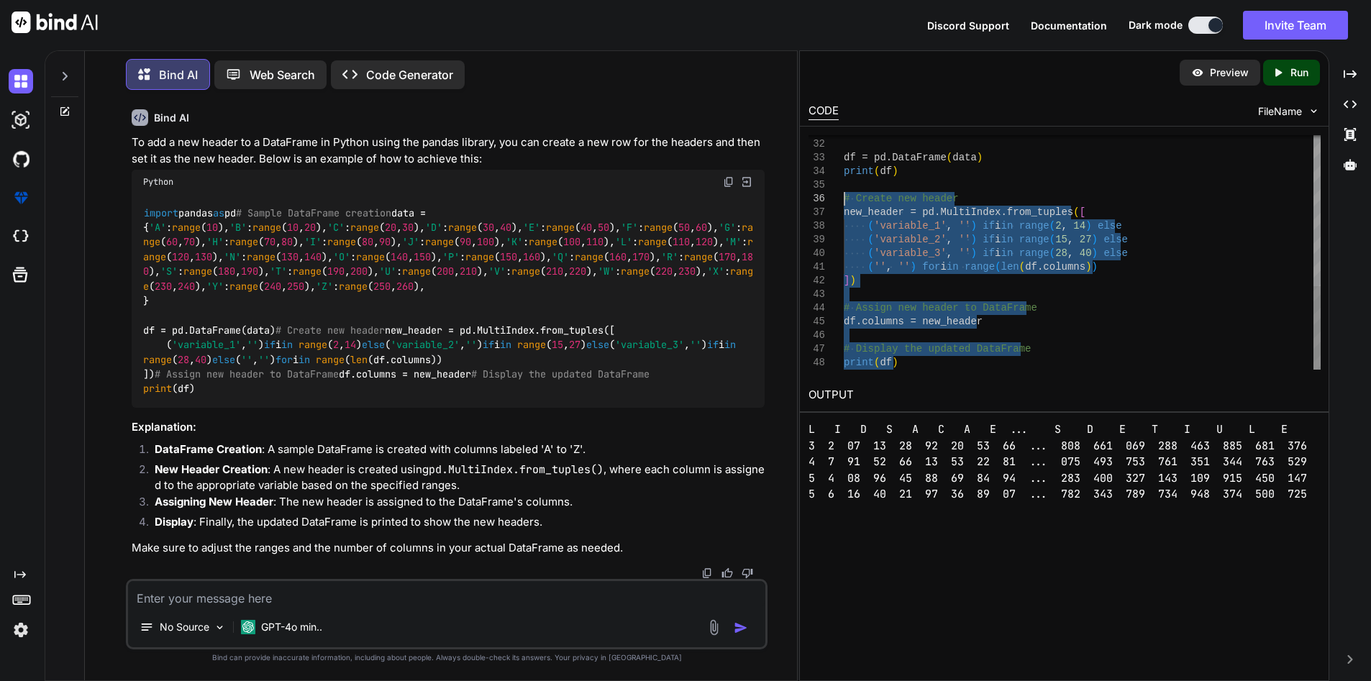
drag, startPoint x: 936, startPoint y: 365, endPoint x: 822, endPoint y: 202, distance: 198.8
click at [844, 202] on div "} df = pd.DataFrame ( data ) print ( df ) # Create new header new_header = pd.M…" at bounding box center [1082, 42] width 477 height 656
click at [1278, 76] on icon "Created with Pixso." at bounding box center [1278, 72] width 13 height 13
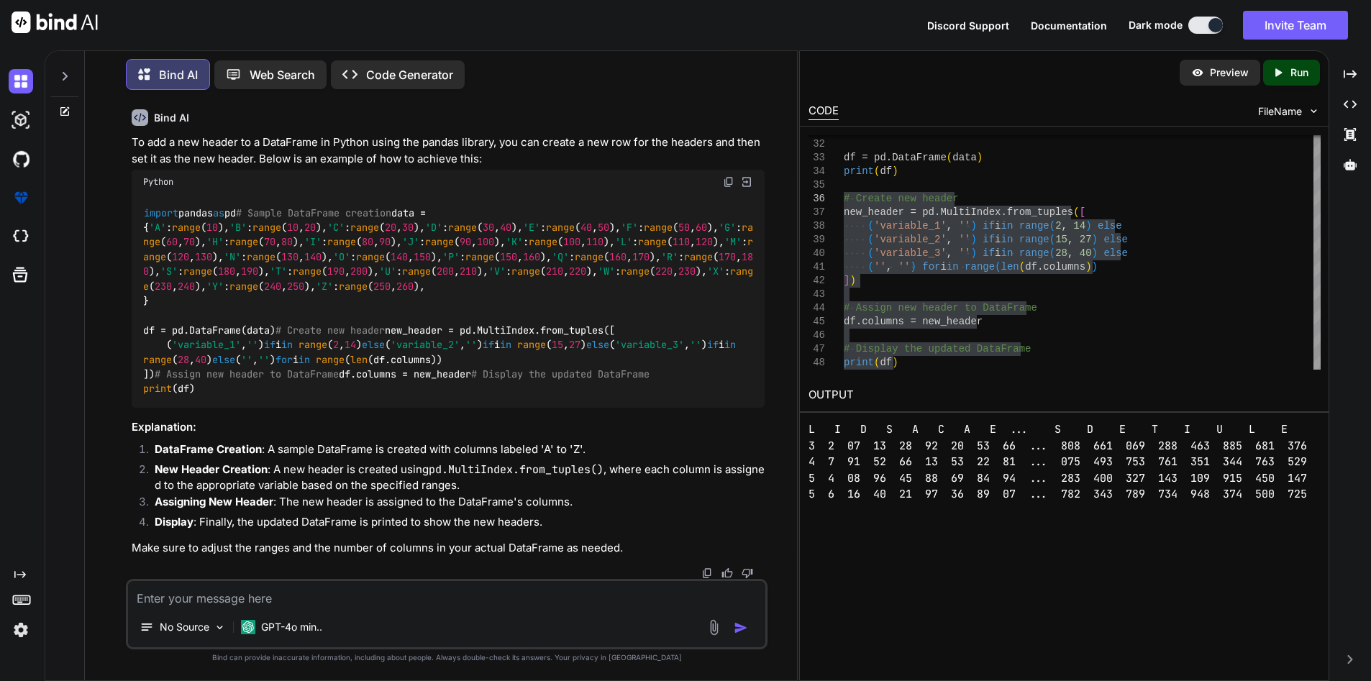
click at [1160, 388] on h2 "OUTPUT" at bounding box center [1064, 395] width 529 height 34
click at [998, 360] on div "} df = pd.DataFrame ( data ) print ( df ) # Create new header new_header = pd.M…" at bounding box center [1082, 42] width 477 height 656
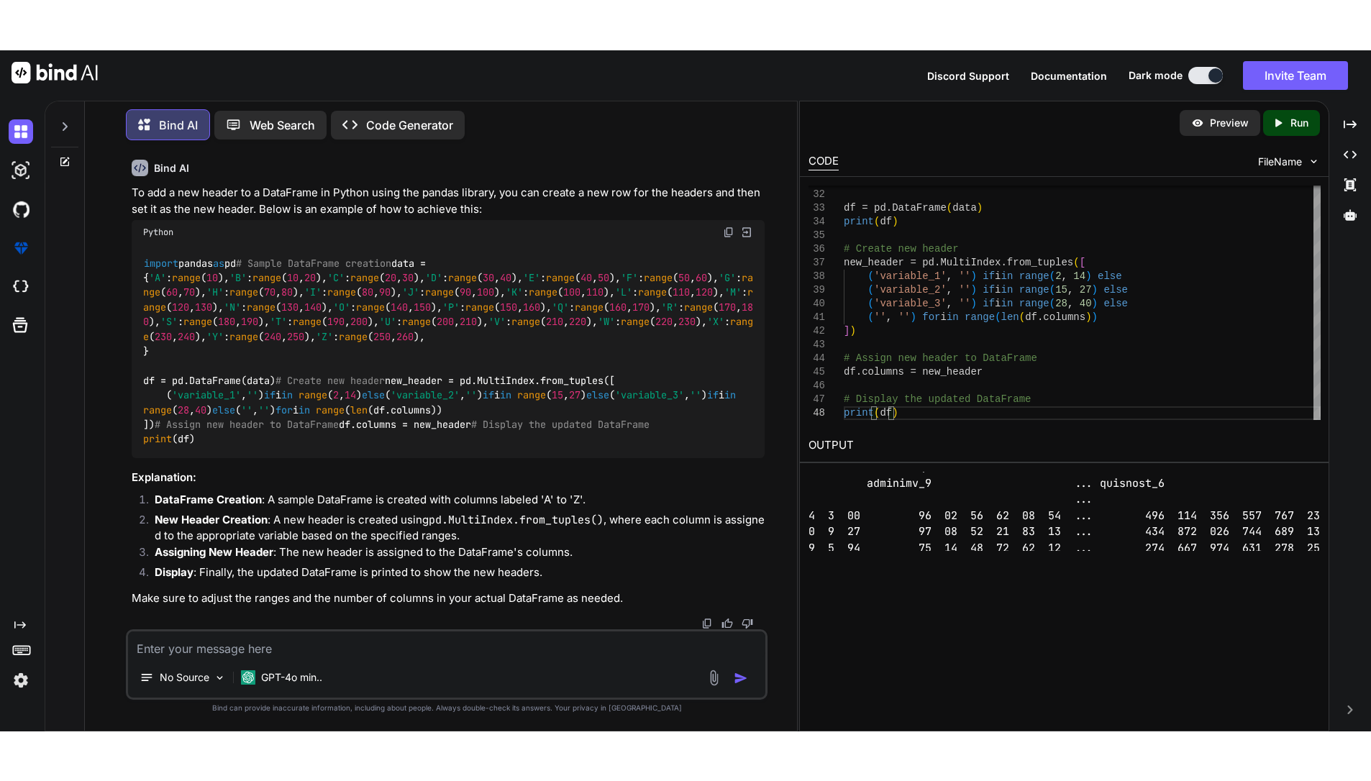
scroll to position [368, 0]
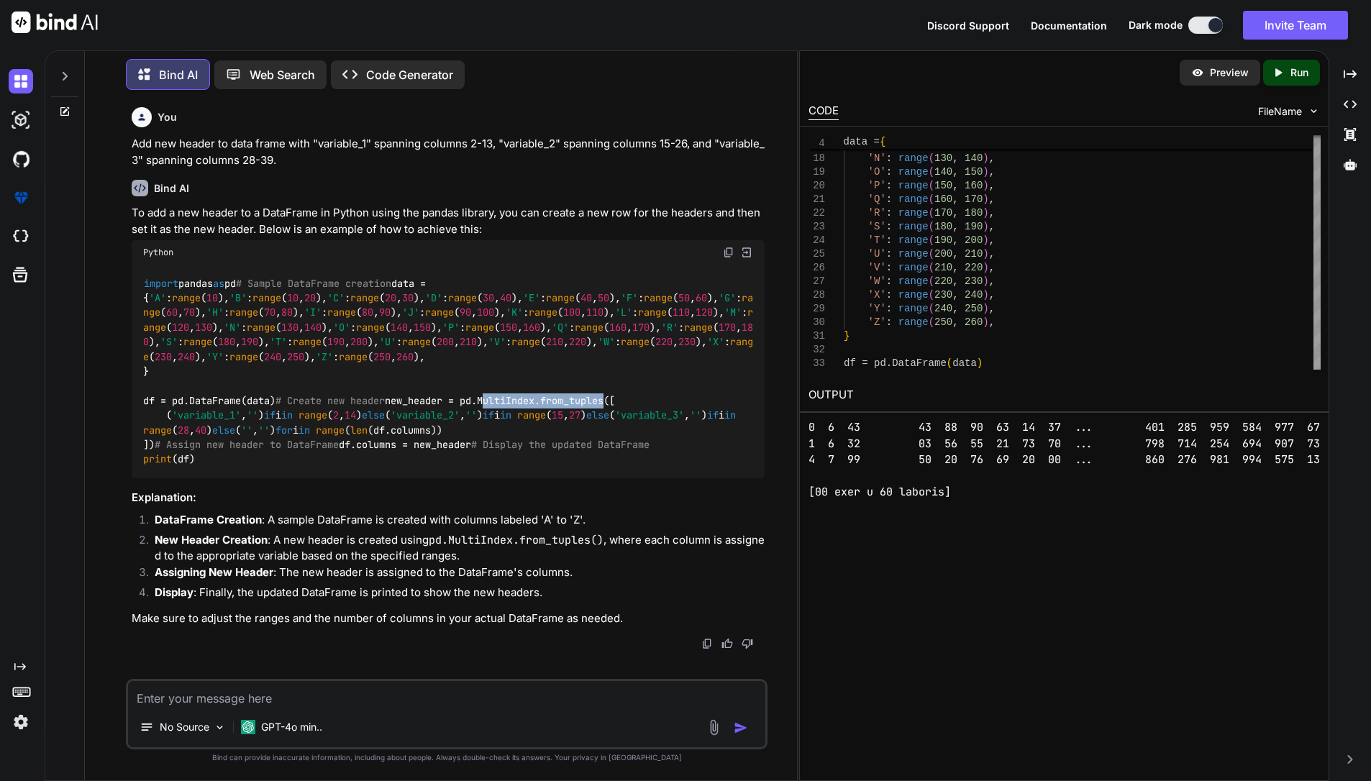
drag, startPoint x: 235, startPoint y: 438, endPoint x: 363, endPoint y: 437, distance: 128.1
click at [363, 437] on code "import pandas as pd # Sample DataFrame creation data = { 'A' : range ( 10 ), 'B…" at bounding box center [448, 371] width 610 height 191
copy code "MultiIndex.from_tuples"
